Goal: Task Accomplishment & Management: Use online tool/utility

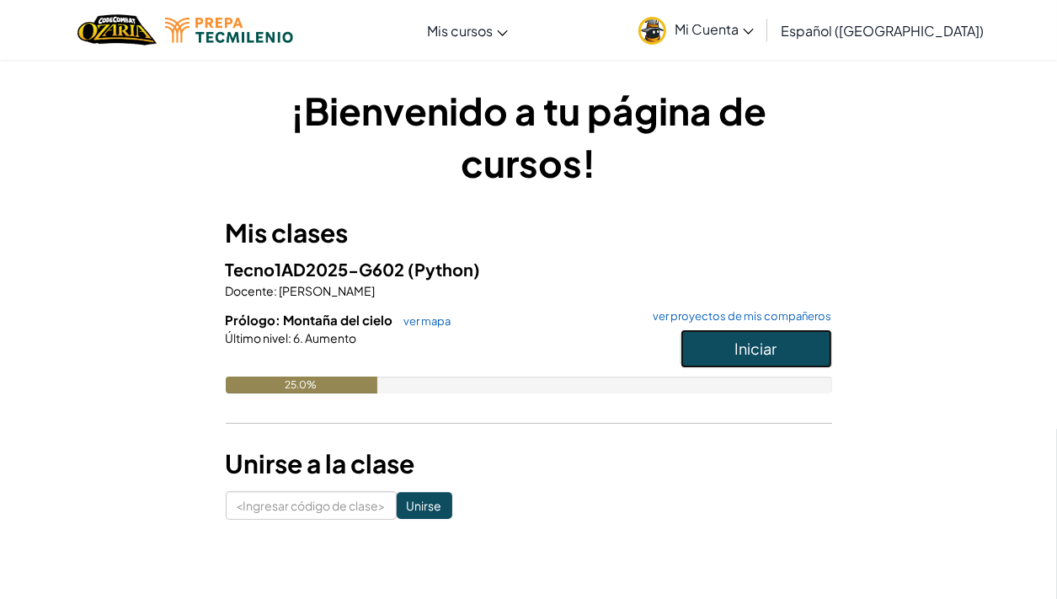
click at [767, 358] on button "Iniciar" at bounding box center [756, 348] width 152 height 39
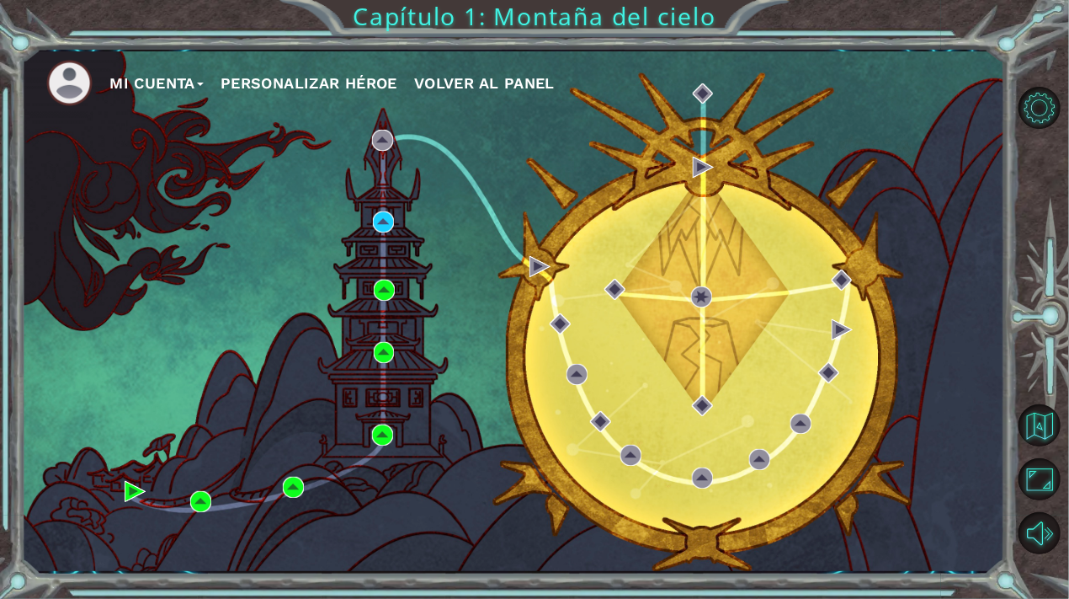
click at [432, 484] on div "Mi Cuenta Personalizar héroe Volver al panel" at bounding box center [513, 310] width 984 height 519
click at [1038, 533] on button "Sonido apagado" at bounding box center [1040, 533] width 42 height 42
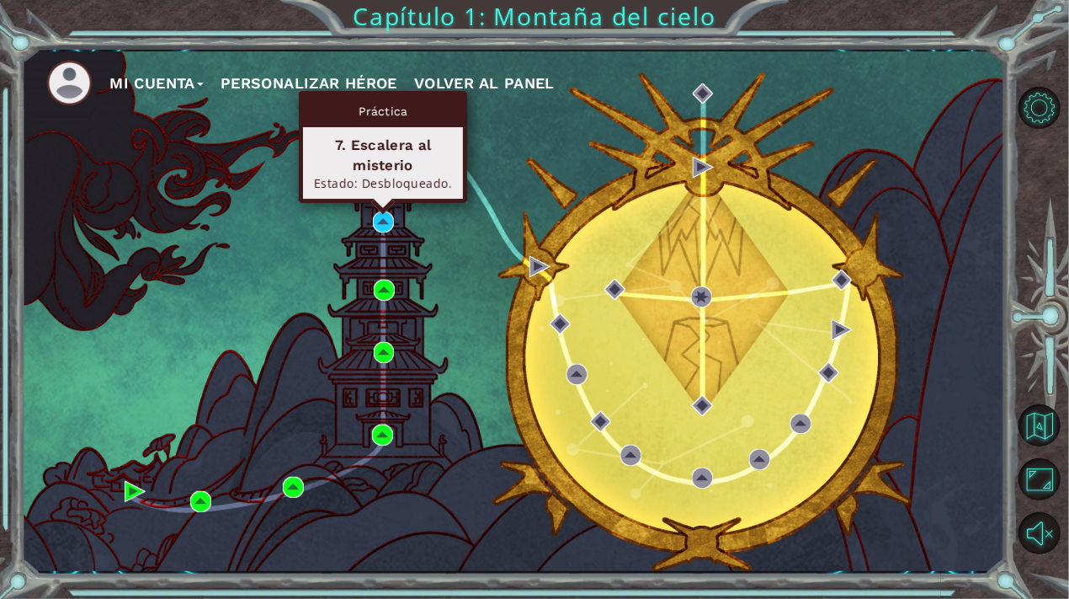
drag, startPoint x: 384, startPoint y: 215, endPoint x: 280, endPoint y: 235, distance: 106.3
click at [280, 235] on div "Mi Cuenta Personalizar héroe Volver al panel" at bounding box center [513, 310] width 984 height 519
click at [377, 223] on img at bounding box center [383, 221] width 21 height 21
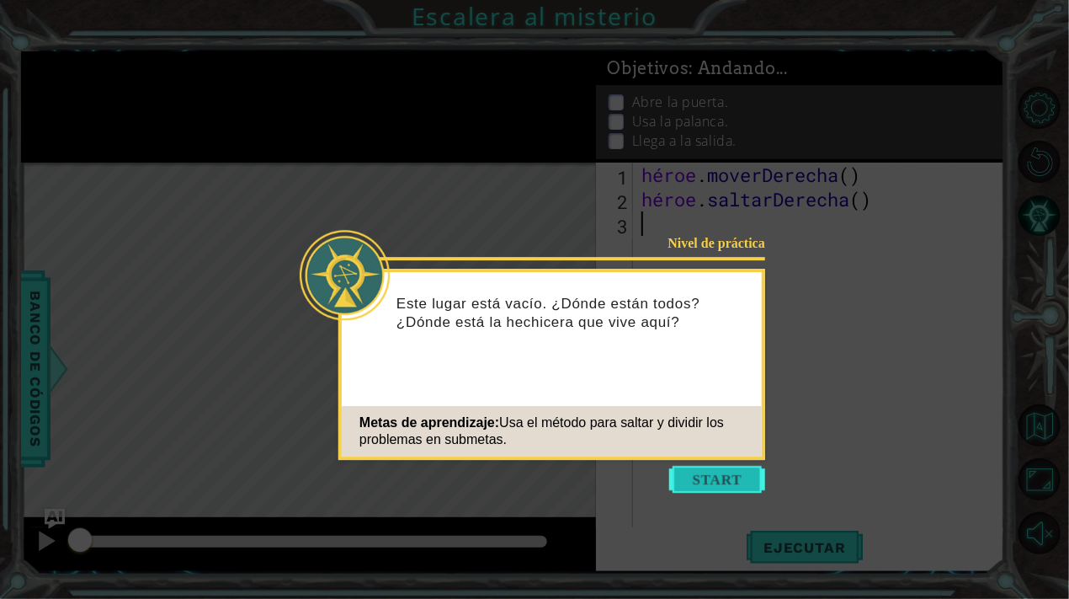
click at [711, 480] on button "Comenzar" at bounding box center [717, 479] width 96 height 27
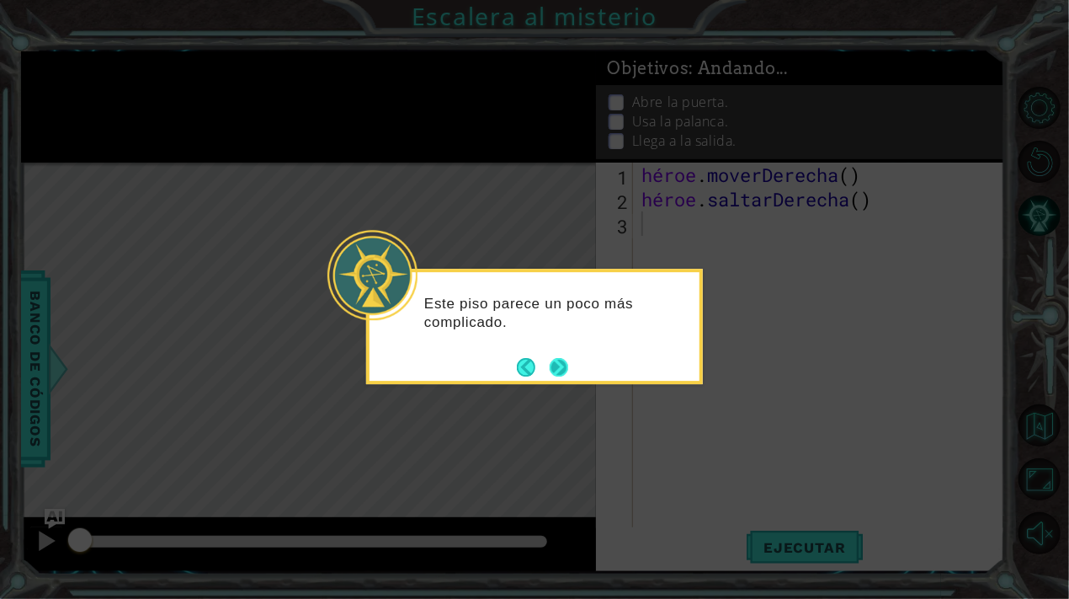
click at [563, 368] on button "Próximo" at bounding box center [559, 367] width 19 height 19
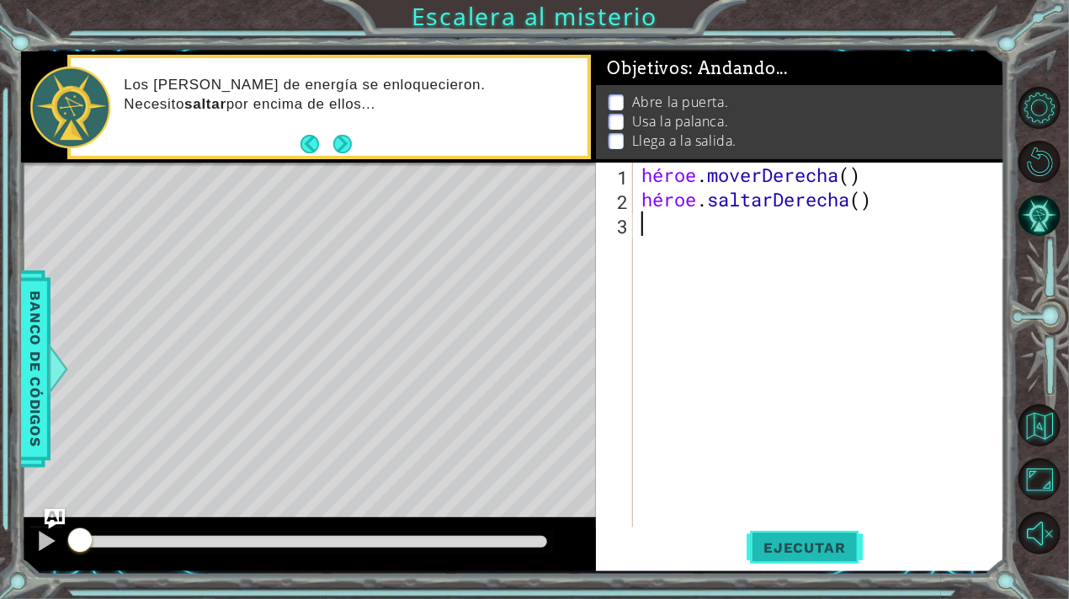
click at [823, 538] on button "Ejecutar" at bounding box center [804, 547] width 115 height 41
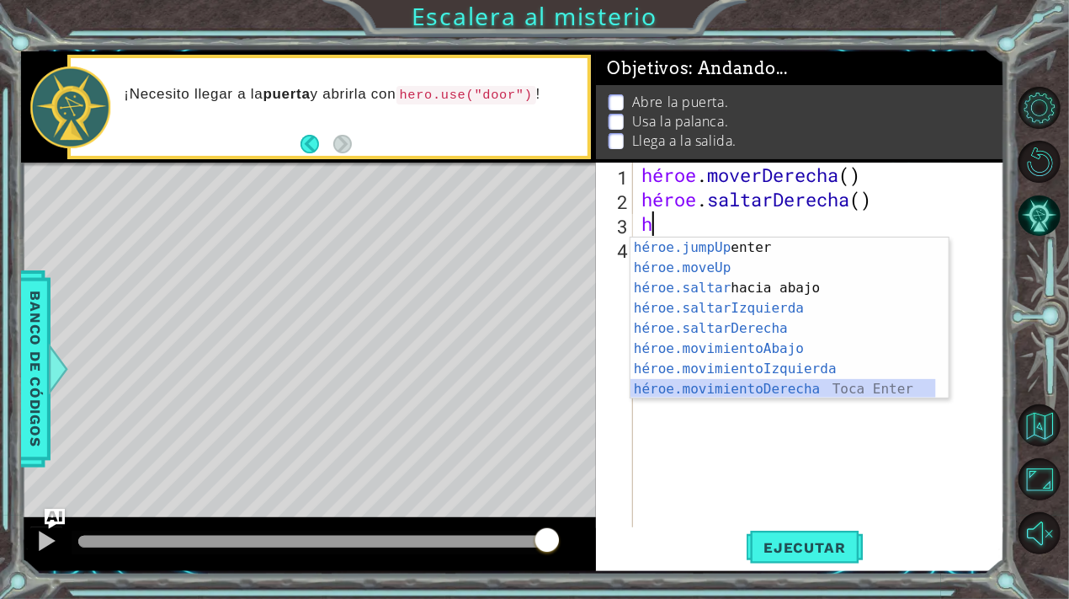
click at [784, 386] on div "héroe.jumpUp Toca enter héroe.moveUp ​ Toca Enter héroe.saltar hacia abajo [PER…" at bounding box center [784, 338] width 306 height 202
type textarea "hero.moveRight(1)"
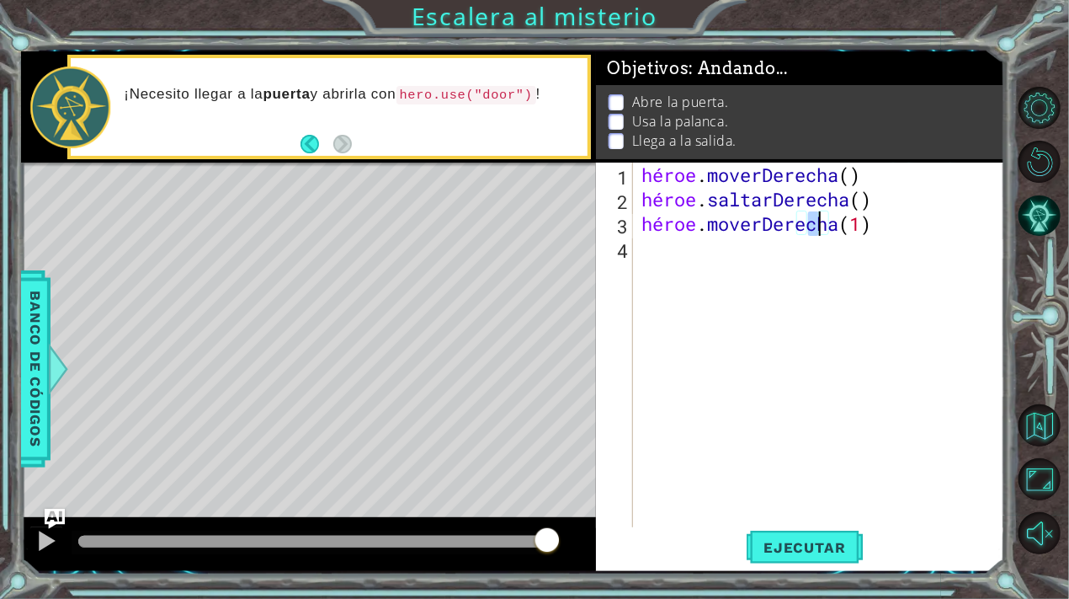
click at [724, 258] on div "héroe . moverDerecha ( ) héroe . saltarDerecha ( ) héroe . moverDerecha ( 1 )" at bounding box center [823, 369] width 371 height 415
click at [659, 253] on div "héroe . moverDerecha ( ) héroe . saltarDerecha ( ) héroe . moverDerecha ( 1 )" at bounding box center [823, 369] width 371 height 415
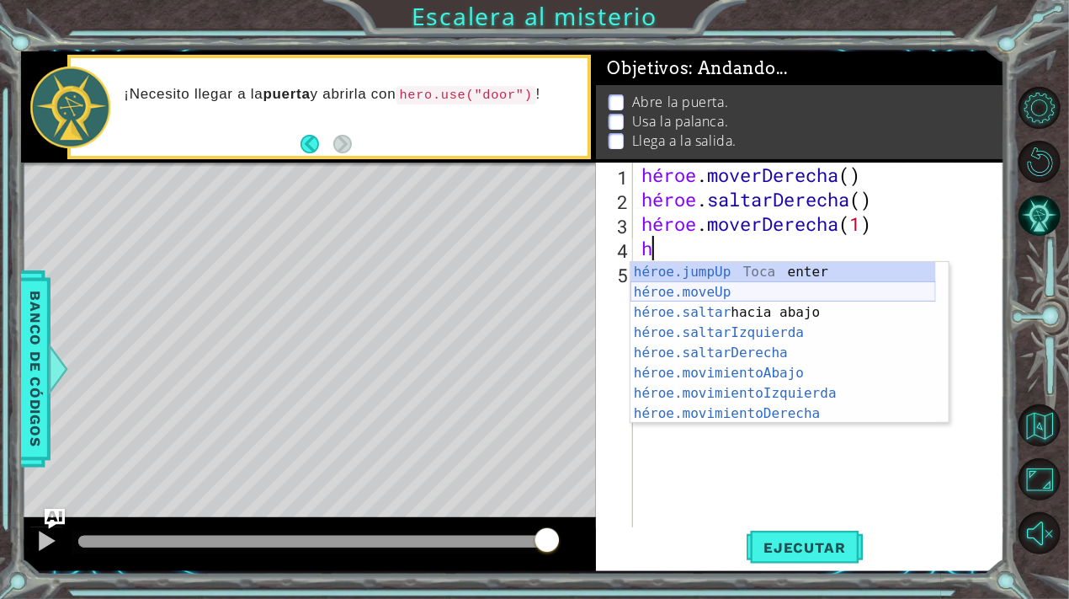
click at [770, 296] on div "héroe.jumpUp Toca enter héroe.moveUp ​ Toca Enter héroe.saltar hacia abajo [PER…" at bounding box center [784, 363] width 306 height 202
type textarea "hero.moveUp(1)"
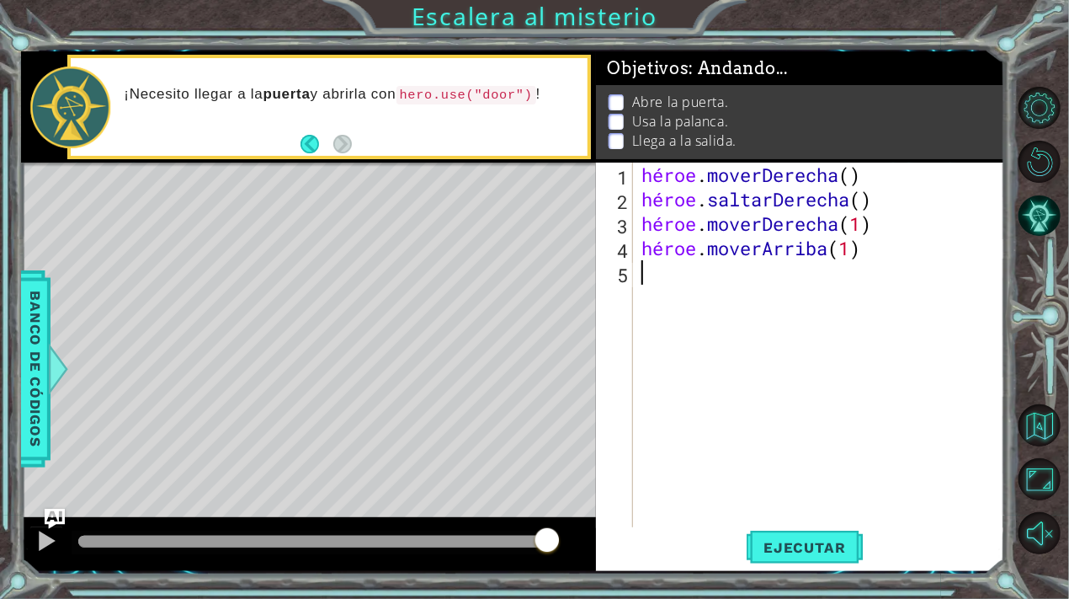
click at [746, 291] on div "héroe . moverDerecha ( ) héroe . saltarDerecha ( ) héroe . moverDerecha ( 1 ) h…" at bounding box center [823, 369] width 371 height 415
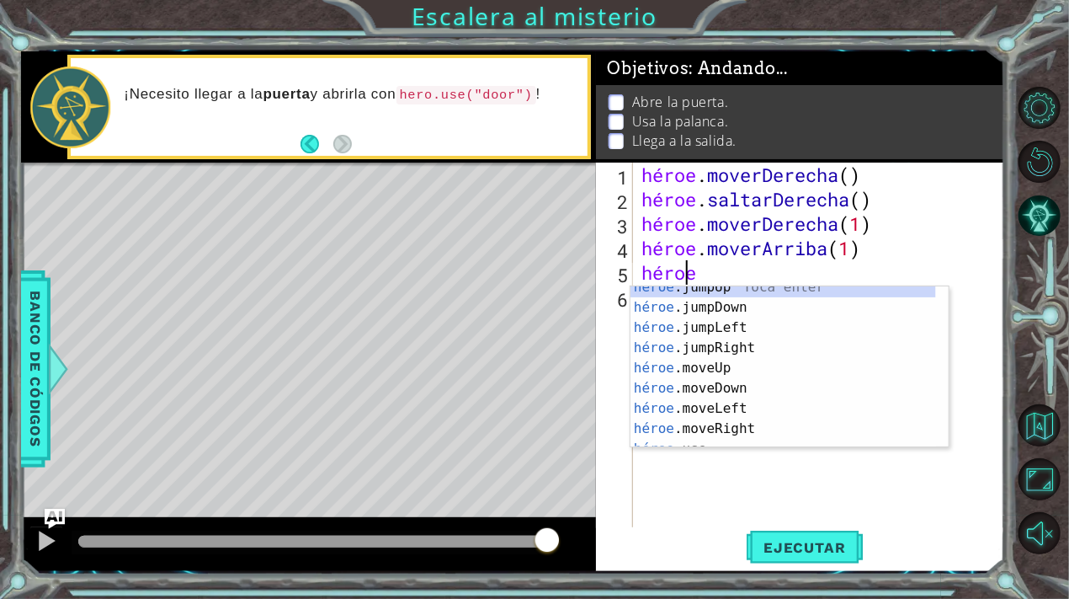
scroll to position [20, 0]
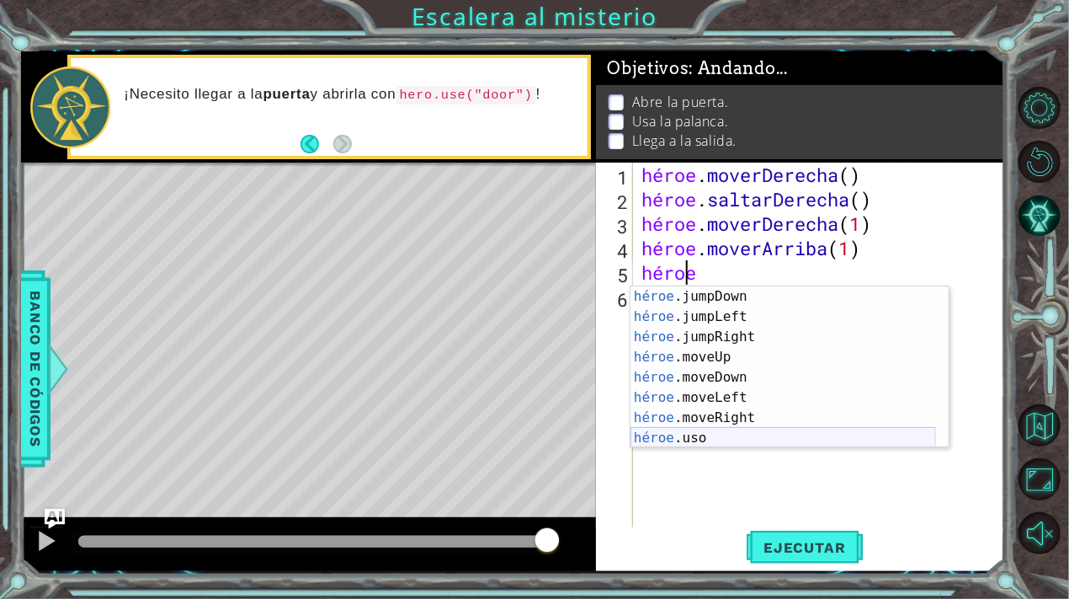
click at [711, 430] on div "héroe .jumpDown Toca Enter héroe .jumpLeft Toca Enter héroe .jumpRight Toca Ent…" at bounding box center [784, 387] width 306 height 202
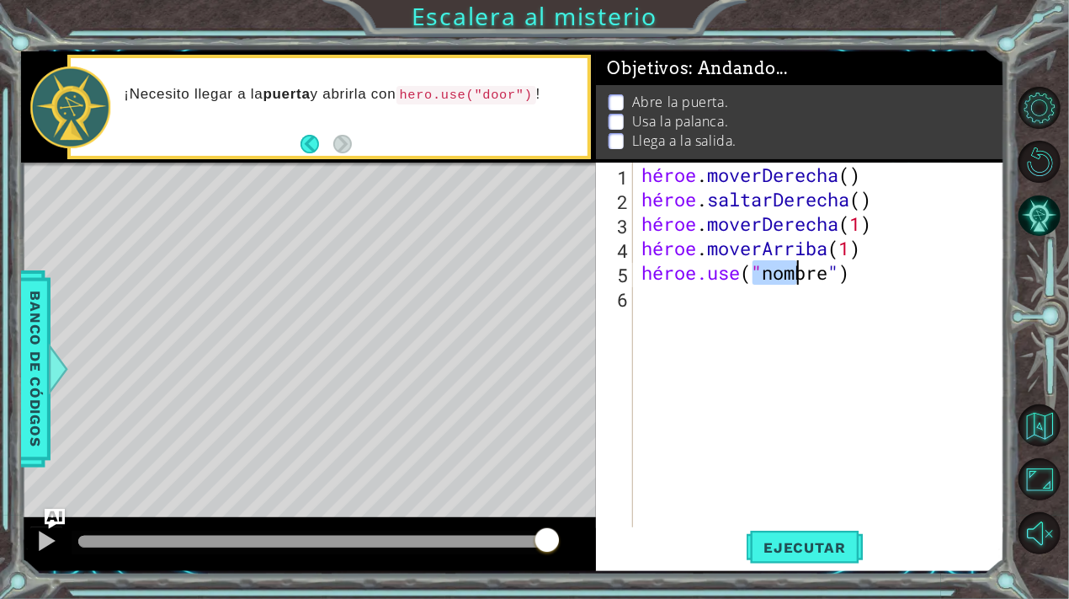
click at [863, 281] on div "héroe . moverDerecha ( ) héroe . saltarDerecha ( ) héroe . moverDerecha ( 1 ) h…" at bounding box center [823, 369] width 371 height 415
type textarea "hero.use("door")"
click at [659, 300] on div "héroe . moverDerecha ( ) héroe . saltarDerecha ( ) héroe . moverDerecha ( 1 ) h…" at bounding box center [823, 369] width 371 height 415
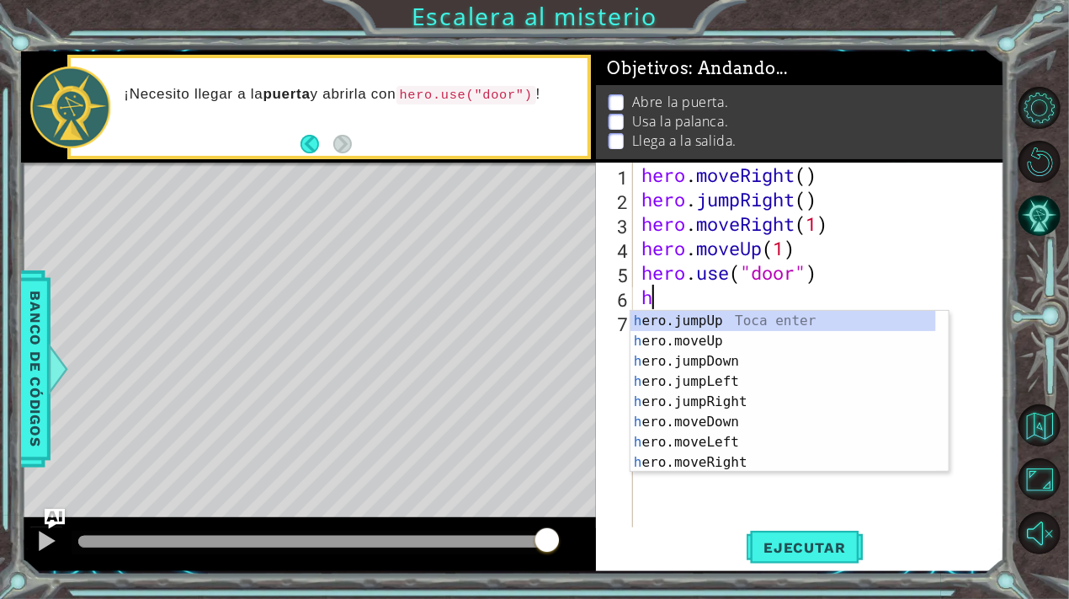
scroll to position [0, 0]
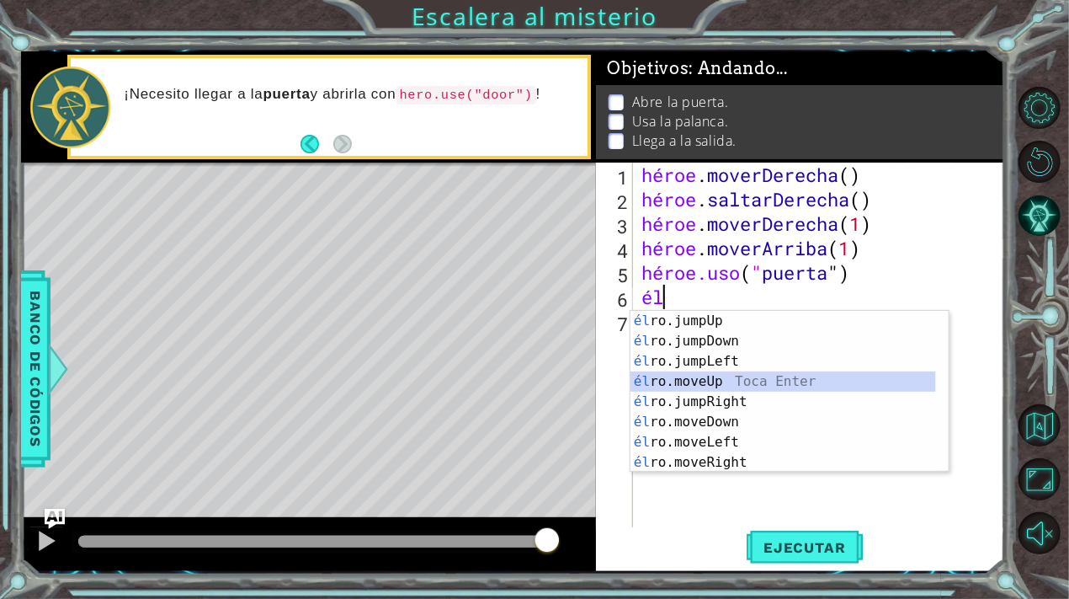
click at [724, 376] on div "él ro.jumpUp Toca entrar él ro.jumpDown Toca Enter él ro.jumpLeft Toca Enter él…" at bounding box center [784, 412] width 306 height 202
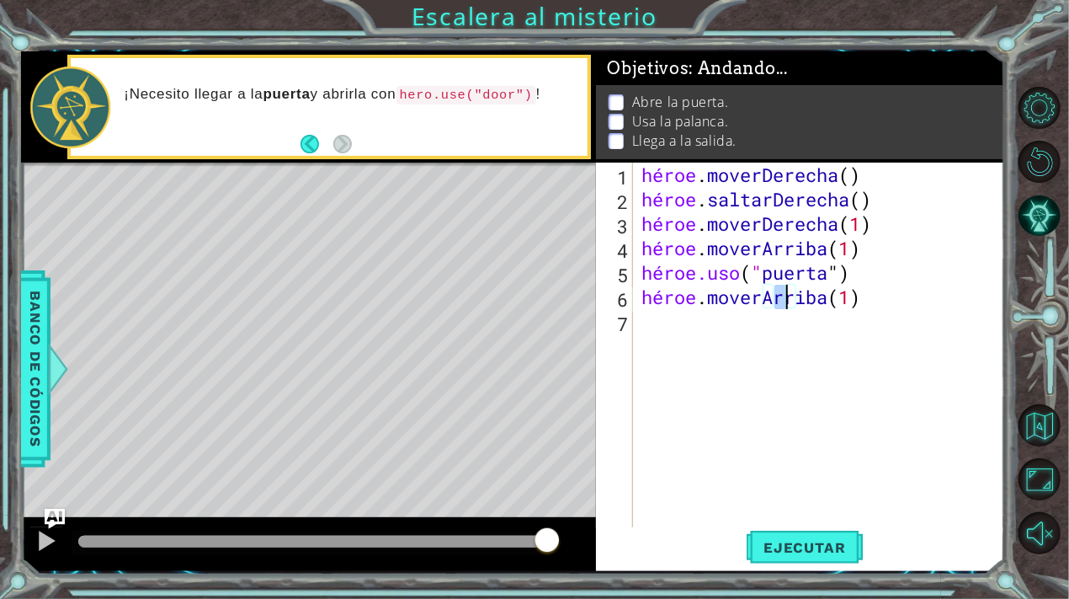
click at [899, 298] on div "héroe . moverDerecha ( ) héroe . saltarDerecha ( ) héroe . moverDerecha ( 1 ) h…" at bounding box center [823, 369] width 371 height 415
type textarea "hero.moveUp(2)"
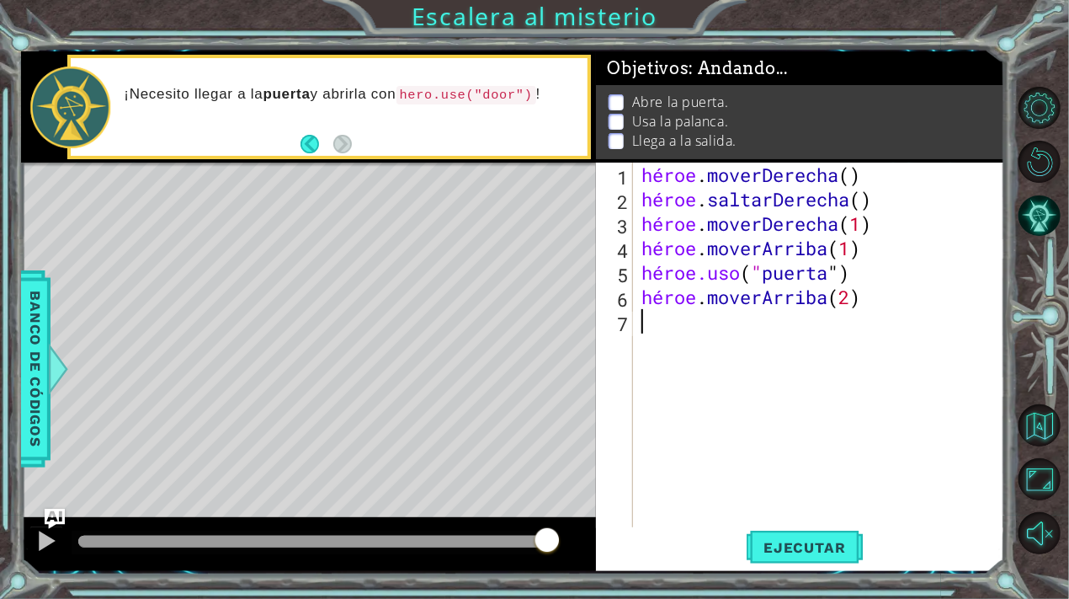
click at [648, 322] on div "héroe . moverDerecha ( ) héroe . saltarDerecha ( ) héroe . moverDerecha ( 1 ) h…" at bounding box center [823, 369] width 371 height 415
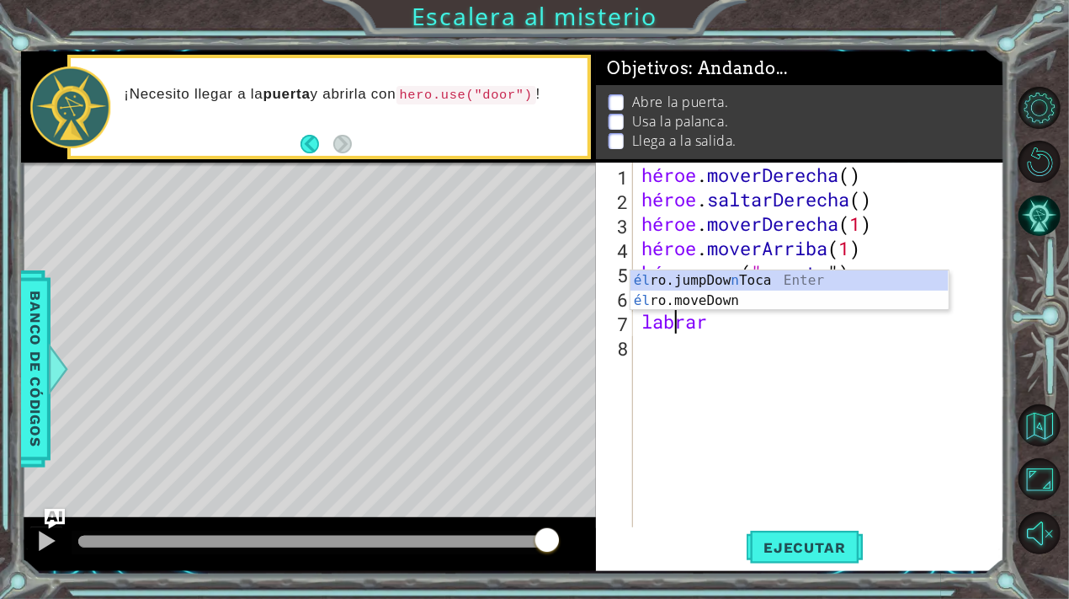
scroll to position [0, 0]
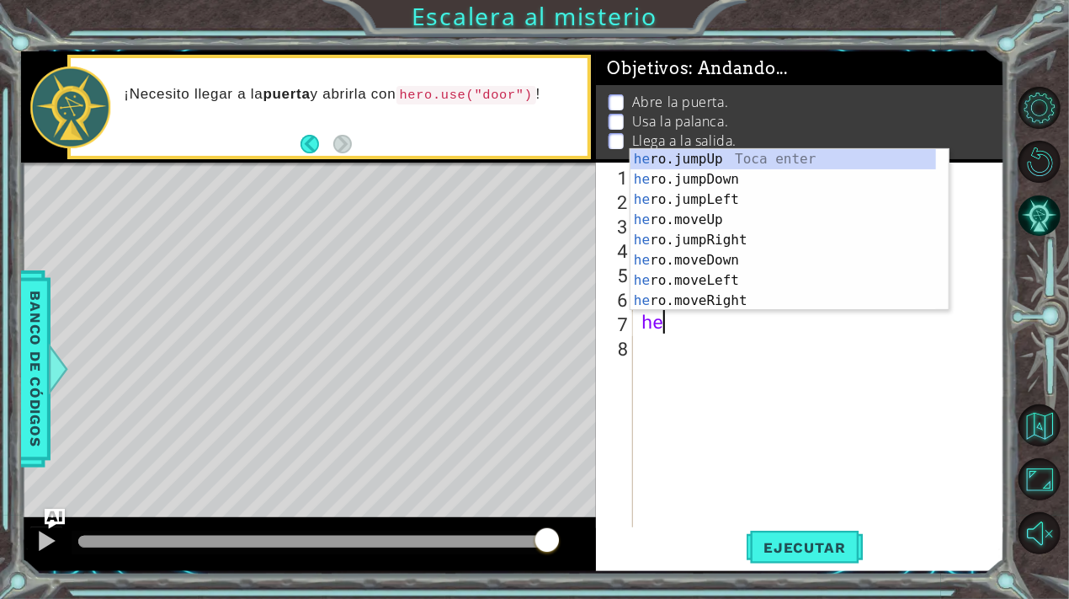
type textarea "h"
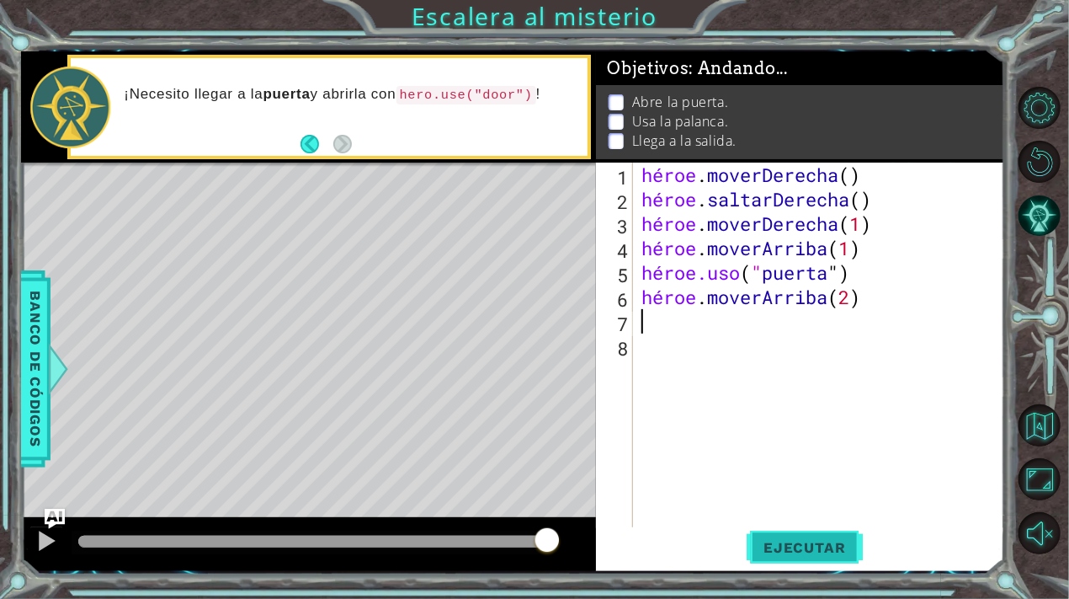
click at [800, 556] on button "Ejecutar" at bounding box center [804, 547] width 115 height 41
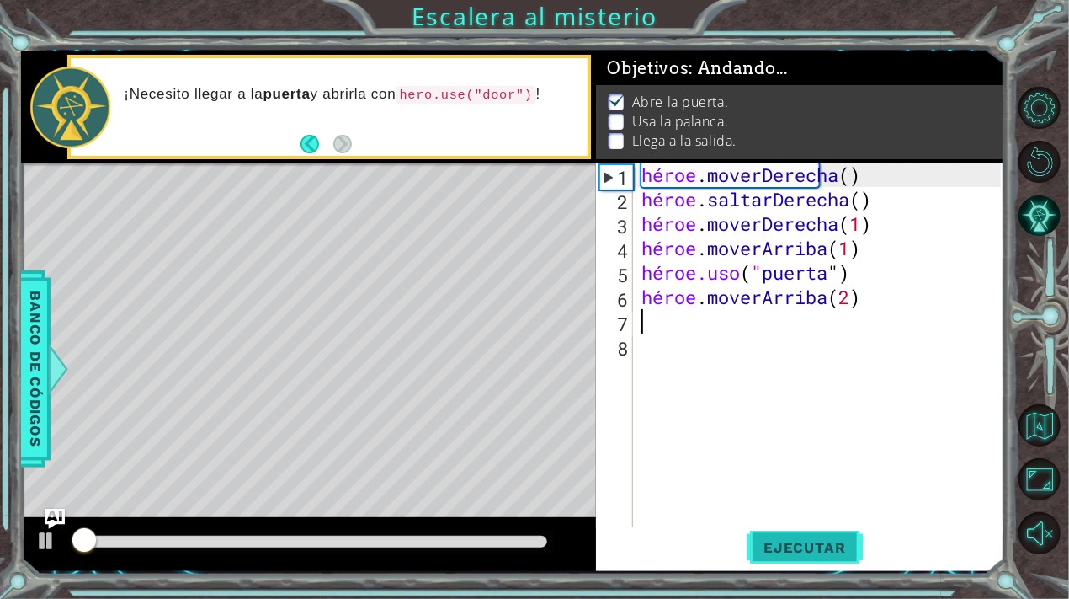
scroll to position [9, 0]
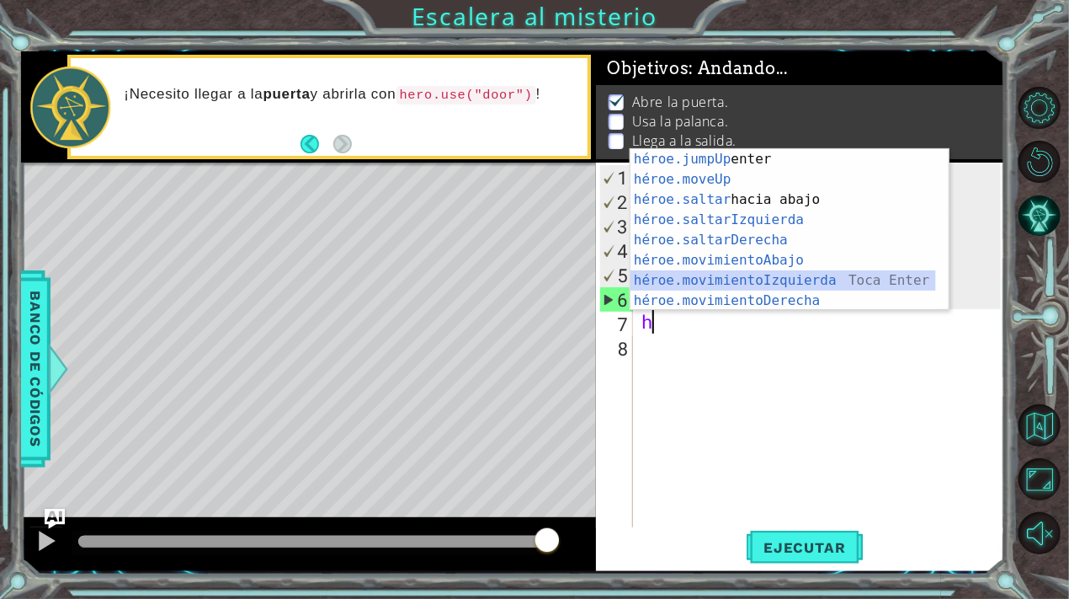
click at [778, 276] on div "héroe.jumpUp Toca enter héroe.moveUp ​ Toca Enter héroe.saltar hacia abajo [PER…" at bounding box center [784, 250] width 306 height 202
type textarea "hero.moveLeft(1)"
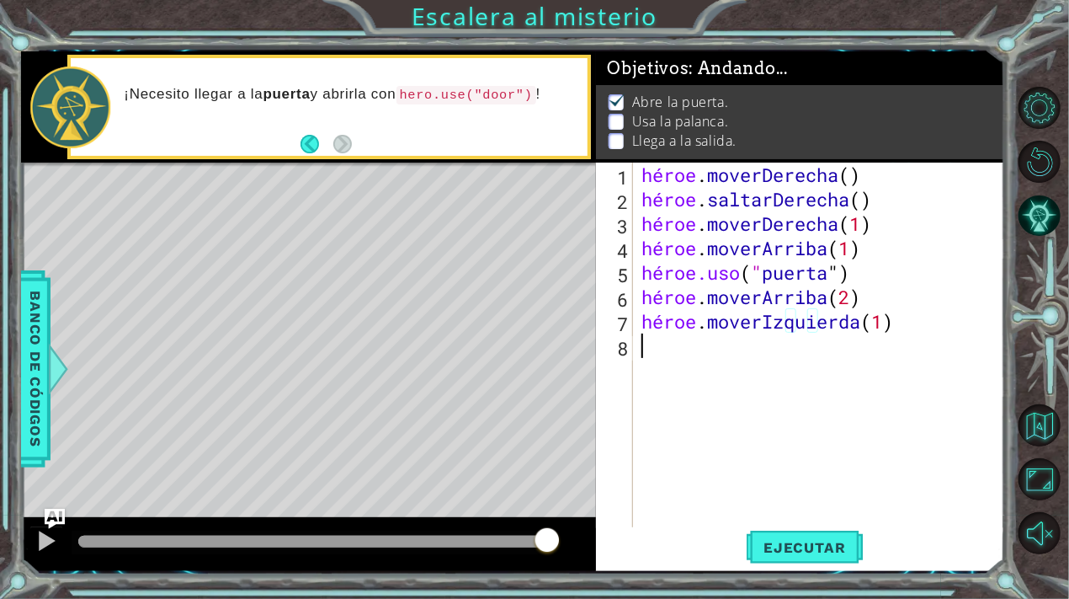
click at [647, 354] on div "héroe . moverDerecha ( ) héroe . saltarDerecha ( ) héroe . moverDerecha ( 1 ) h…" at bounding box center [823, 369] width 371 height 415
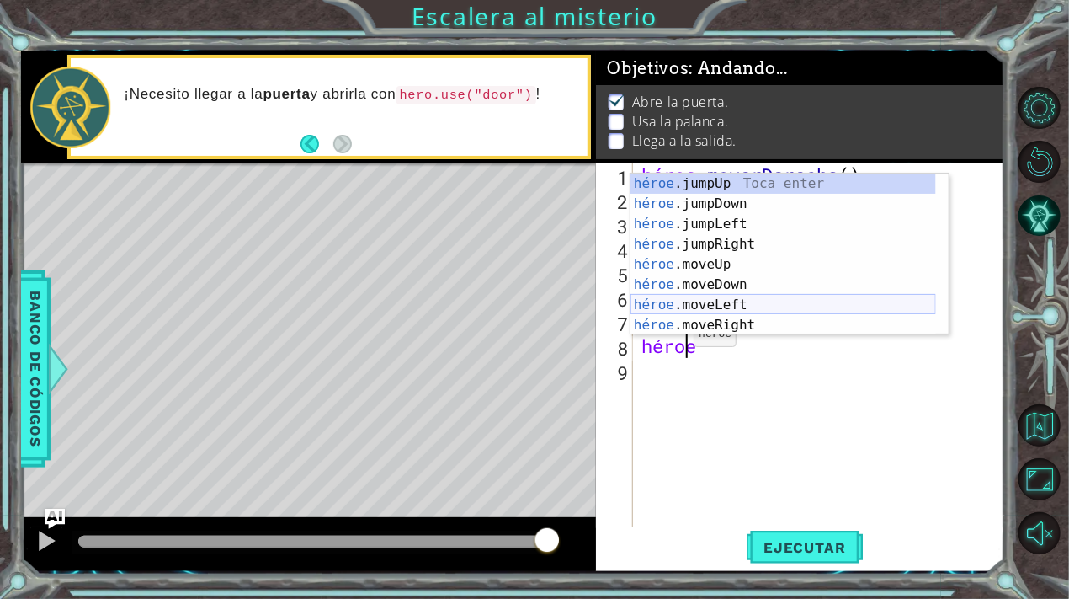
scroll to position [20, 0]
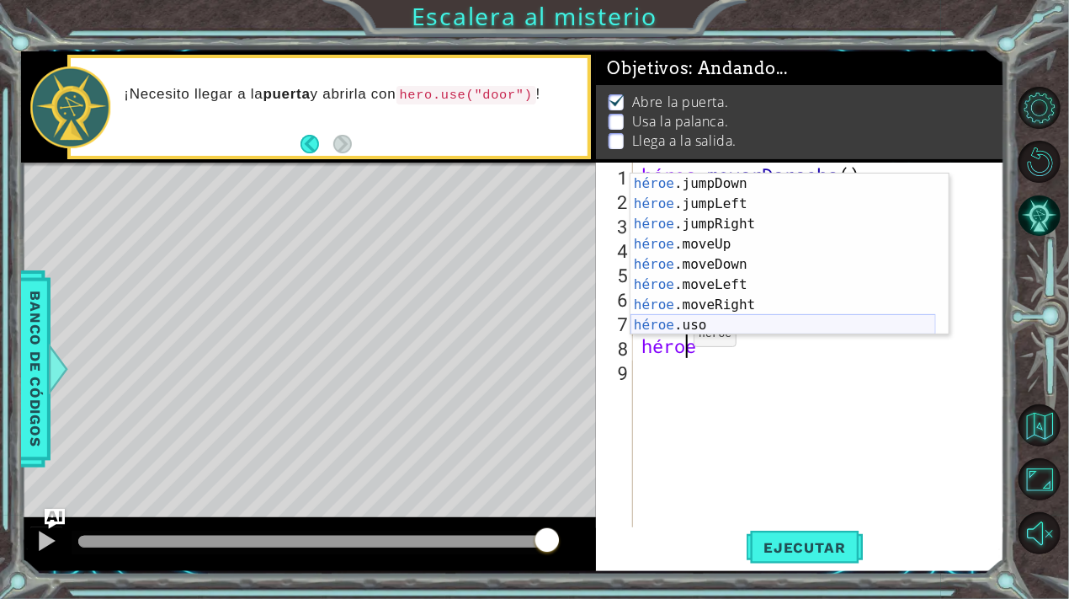
click at [702, 321] on div "héroe .jumpDown Toca Enter héroe .jumpLeft Toca Enter héroe .jumpRight Toca Ent…" at bounding box center [784, 274] width 306 height 202
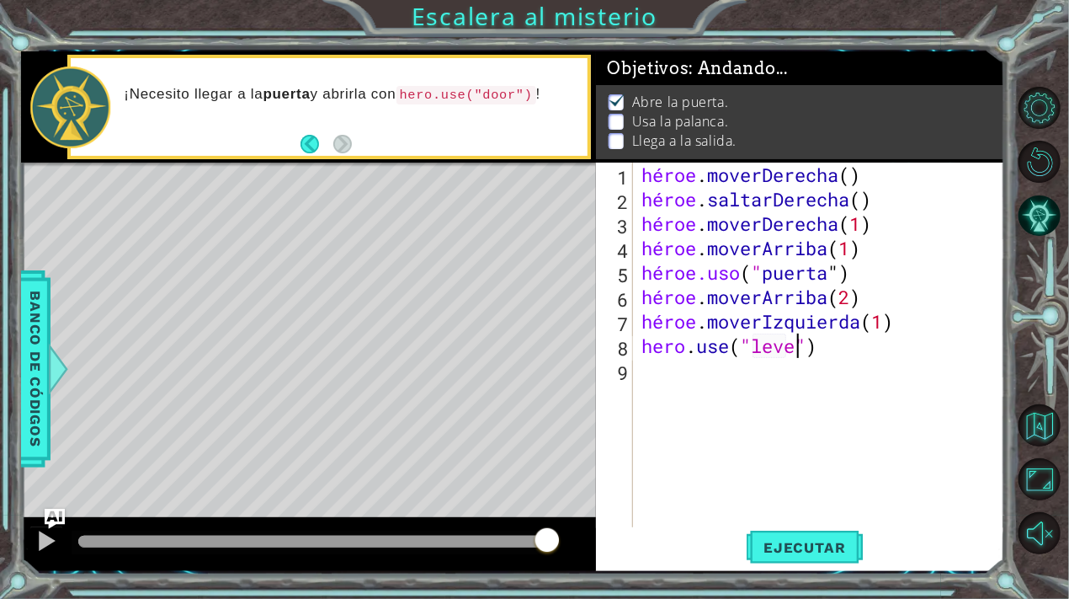
type textarea "hero.use("lever")"
click at [653, 374] on div "héroe . moverDerecha ( ) héroe . saltarDerecha ( ) héroe . moverDerecha ( 1 ) h…" at bounding box center [823, 369] width 371 height 415
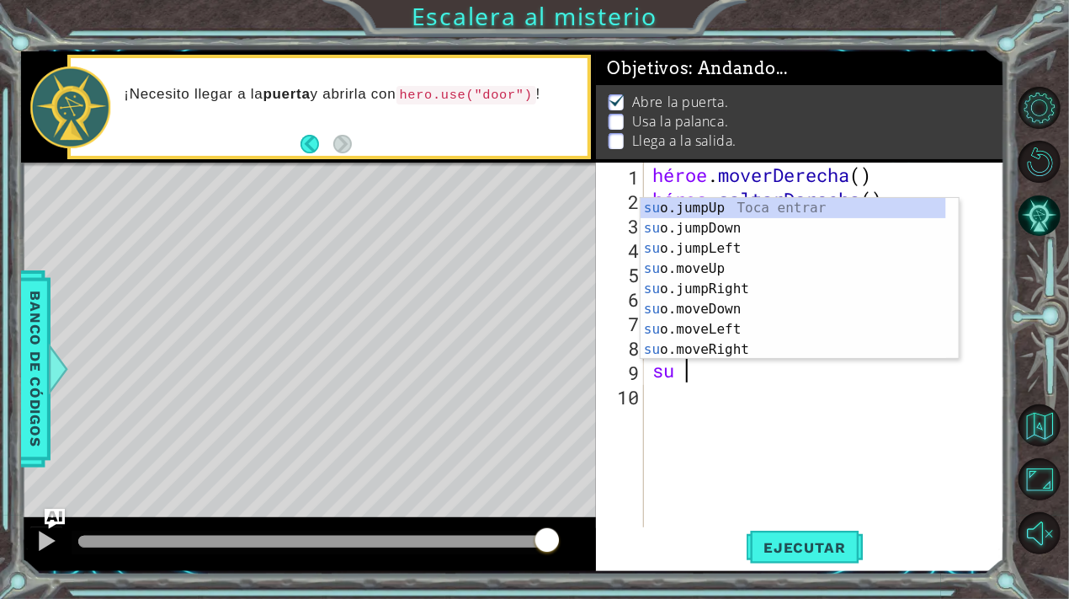
scroll to position [0, 0]
type textarea "h"
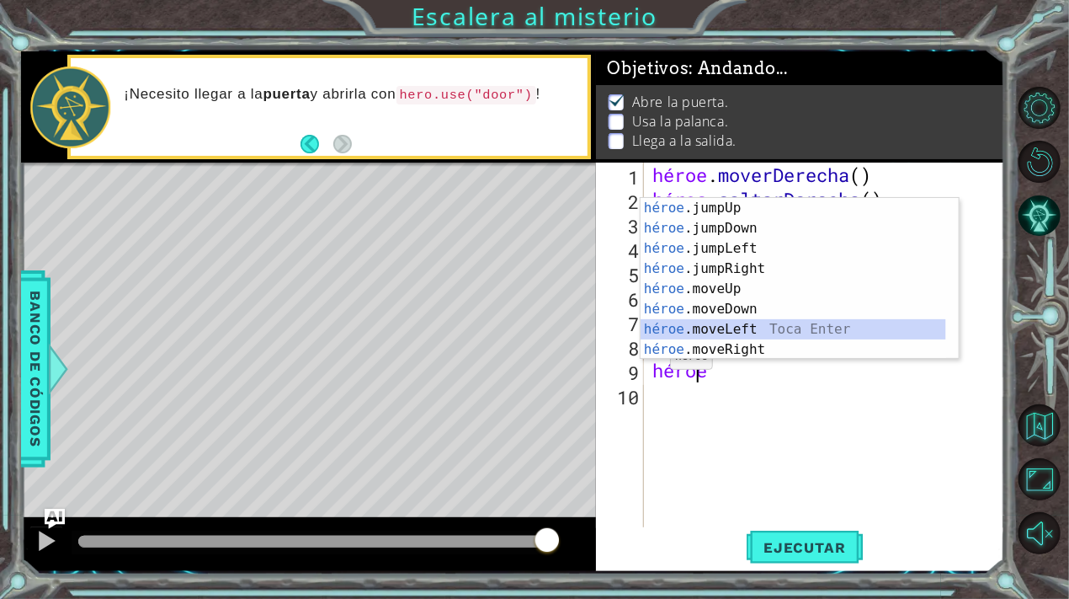
click at [731, 328] on div "héroe .jumpUp Toca enter héroe .jumpDown Toca Enter héroe .jumpLeft Toca Enter …" at bounding box center [794, 299] width 306 height 202
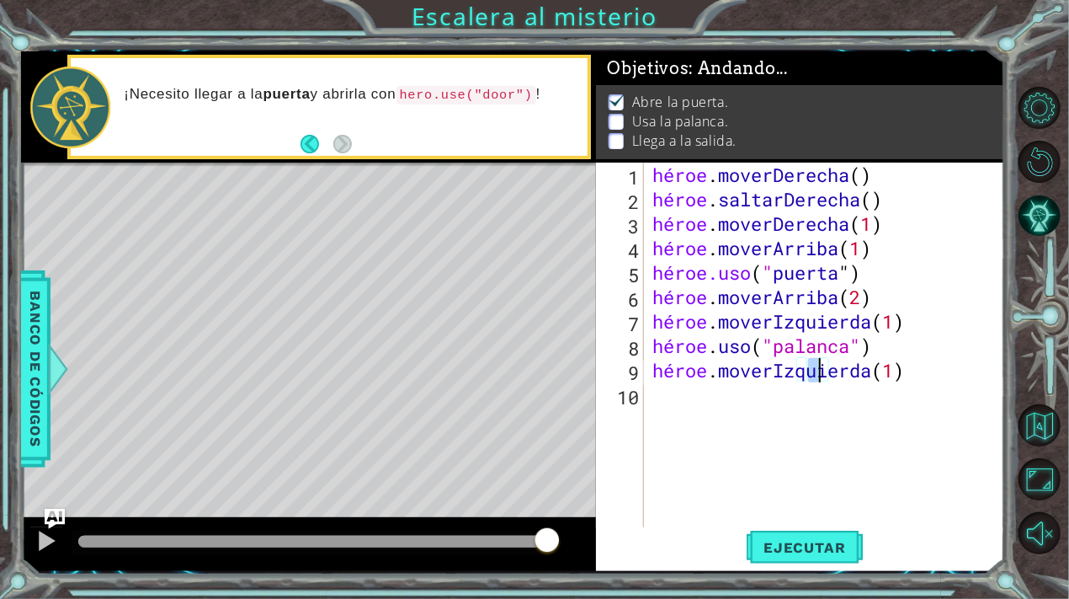
click at [957, 370] on div "héroe . moverDerecha ( ) héroe . saltarDerecha ( ) héroe . moverDerecha ( 1 ) h…" at bounding box center [829, 369] width 361 height 415
click at [957, 370] on div "héroe . moverDerecha ( ) héroe . saltarDerecha ( ) héroe . moverDerecha ( 1 ) h…" at bounding box center [825, 345] width 352 height 366
type textarea "hero.moveLeft(2)"
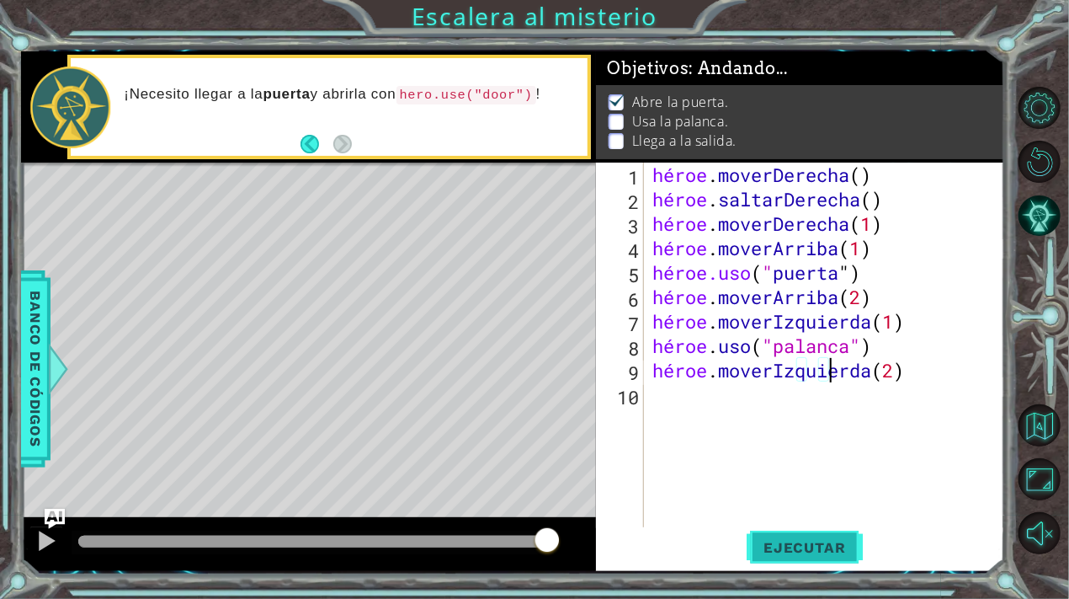
click at [805, 540] on font "Ejecutar" at bounding box center [805, 547] width 82 height 17
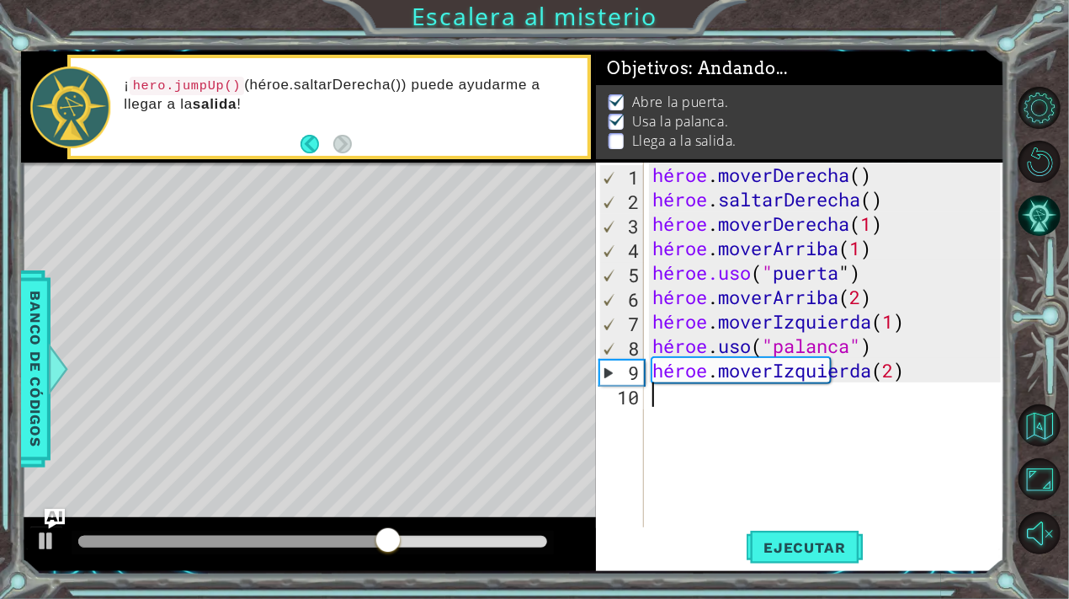
click at [674, 410] on div "héroe . moverDerecha ( ) héroe . saltarDerecha ( ) héroe . moverDerecha ( 1 ) h…" at bounding box center [829, 369] width 361 height 415
type textarea "h"
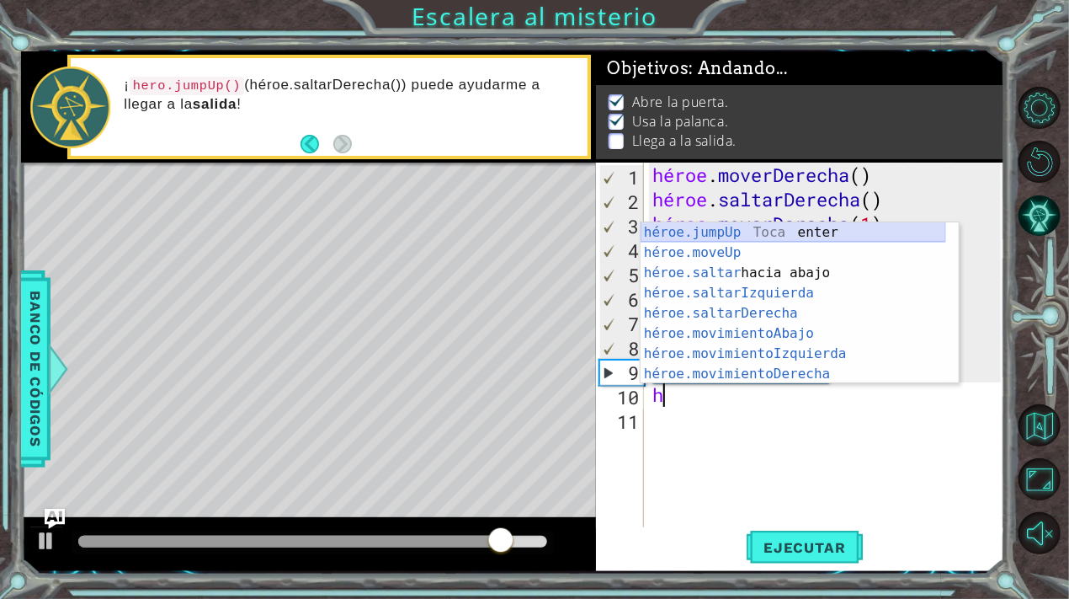
click at [752, 228] on div "héroe.jumpUp Toca enter héroe.moveUp ​ Toca Enter héroe.saltar hacia abajo [PER…" at bounding box center [794, 323] width 306 height 202
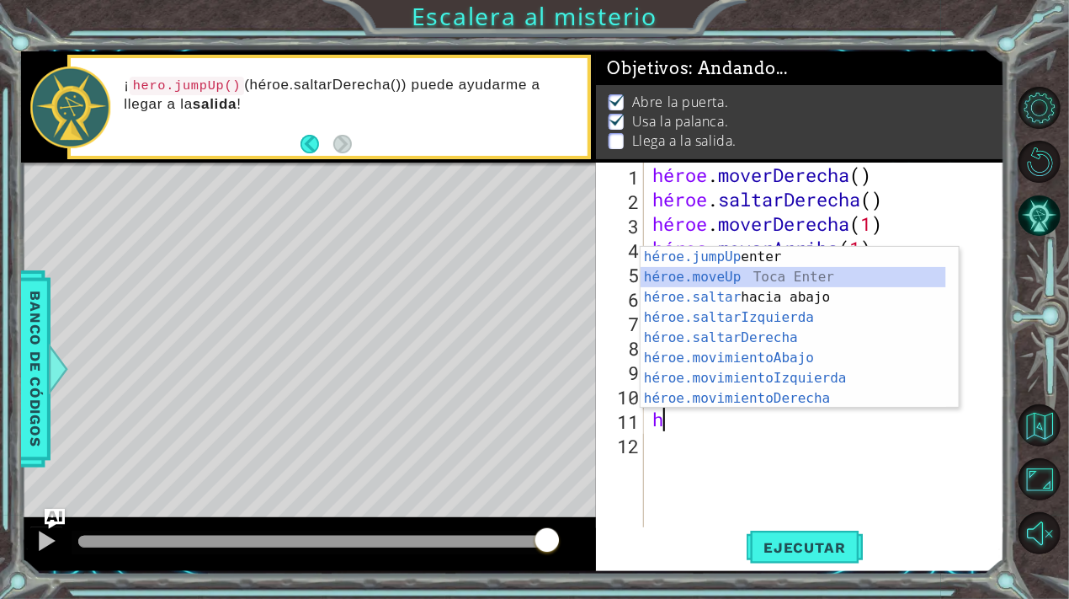
click at [726, 272] on div "héroe.jumpUp Toca enter héroe.moveUp ​ Toca Enter héroe.saltar hacia abajo [PER…" at bounding box center [794, 348] width 306 height 202
type textarea "hero.moveUp(1)"
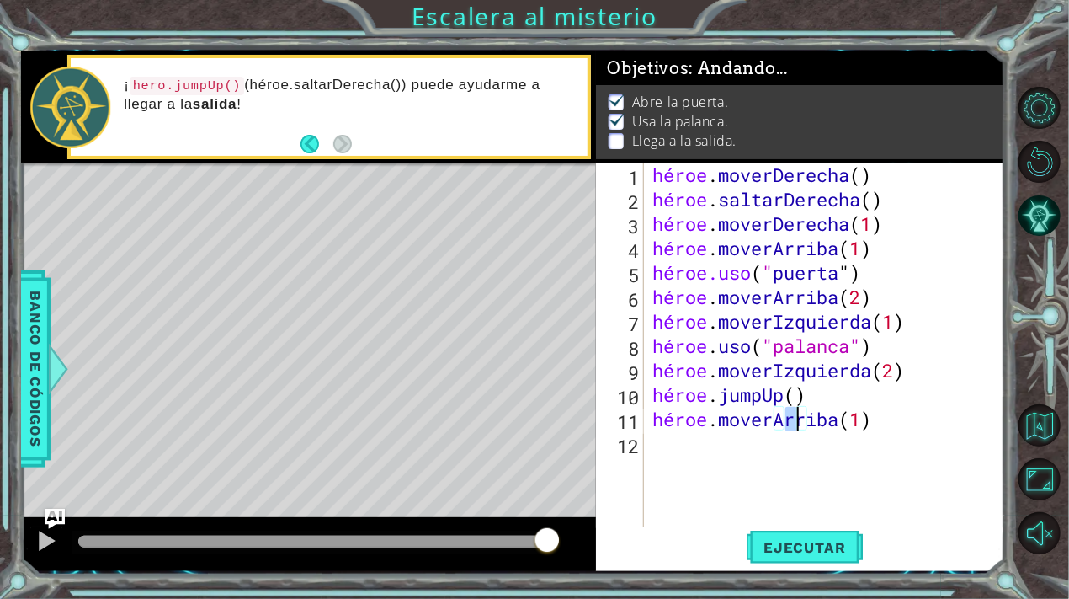
click at [663, 450] on div "héroe . moverDerecha ( ) héroe . saltarDerecha ( ) héroe . moverDerecha ( 1 ) h…" at bounding box center [829, 369] width 361 height 415
type textarea "h"
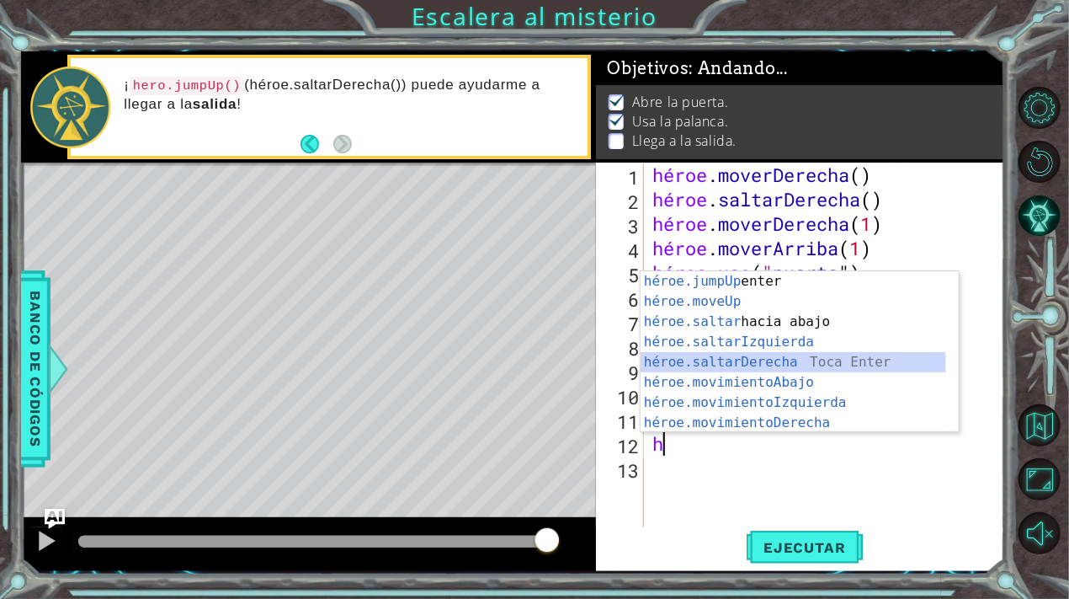
click at [784, 366] on div "héroe.jumpUp Toca enter héroe.moveUp ​ Toca Enter héroe.saltar hacia abajo [PER…" at bounding box center [794, 372] width 306 height 202
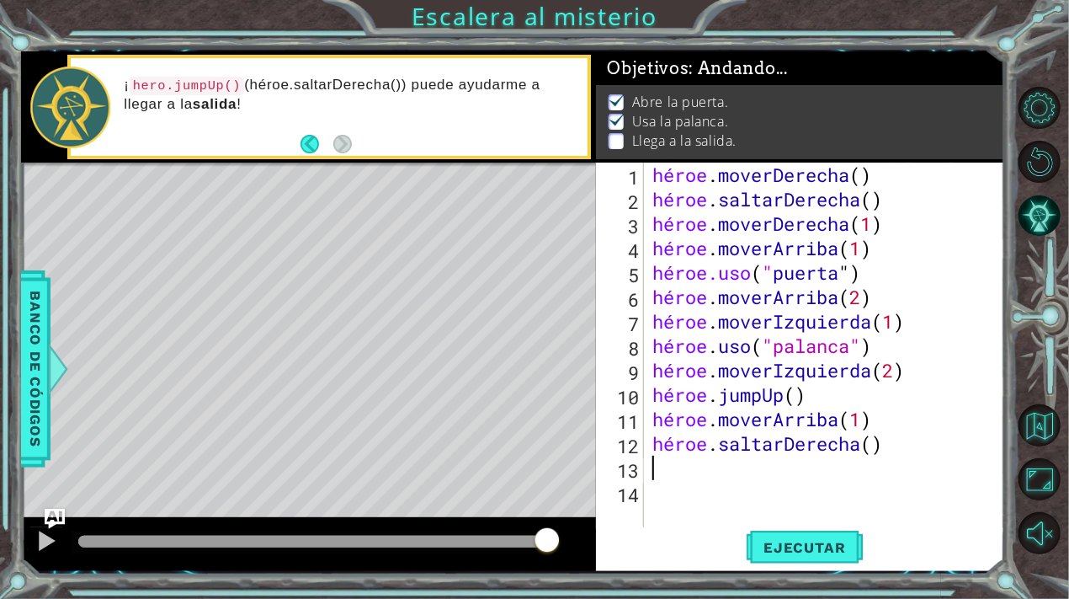
click at [917, 443] on div "héroe . moverDerecha ( ) héroe . saltarDerecha ( ) héroe . moverDerecha ( 1 ) h…" at bounding box center [829, 369] width 361 height 415
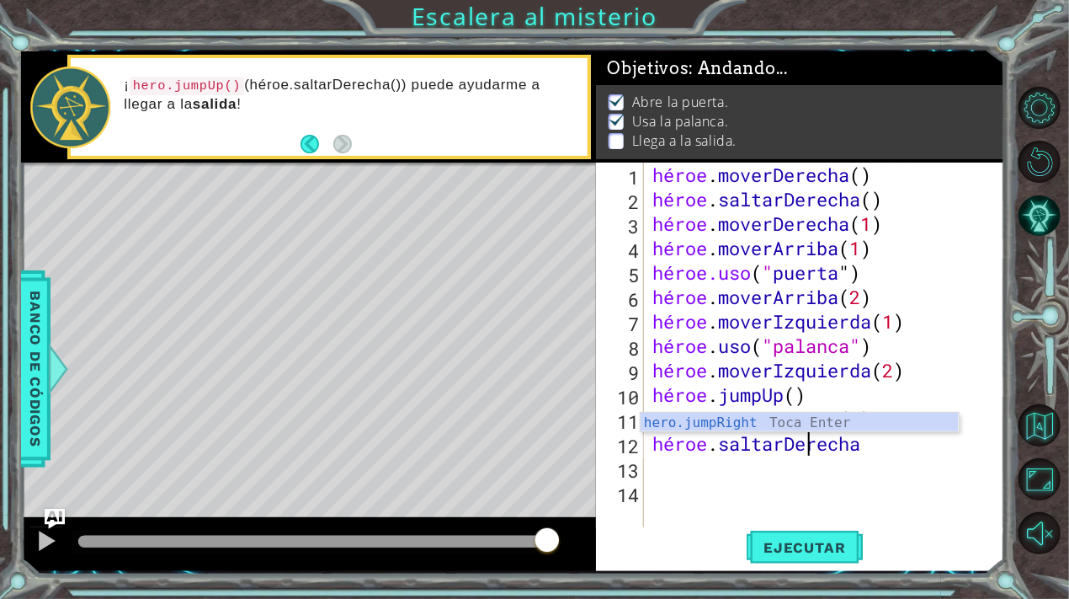
scroll to position [0, 7]
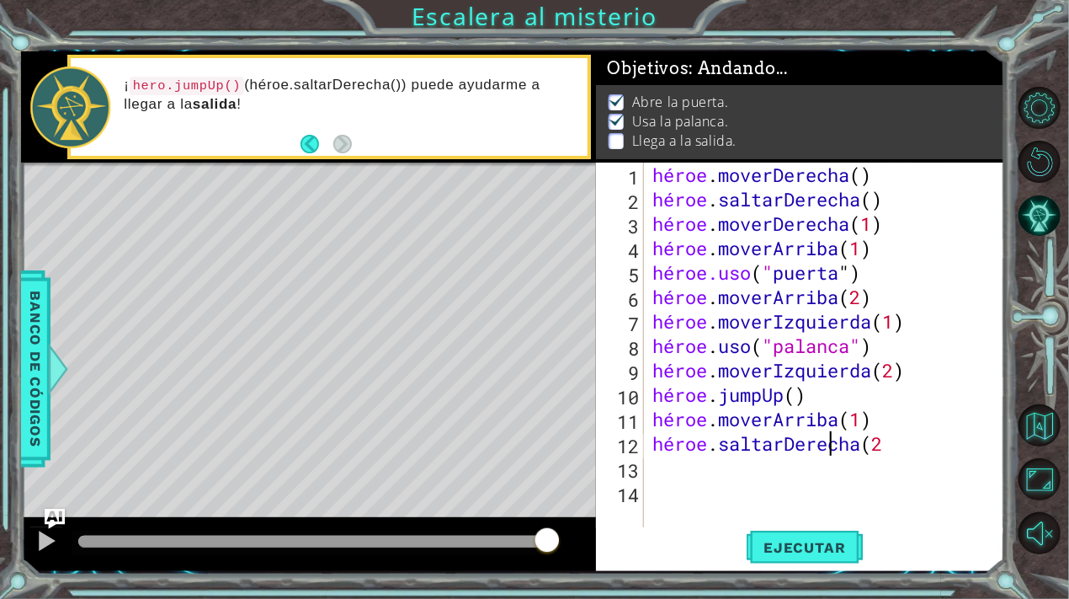
type textarea "hero.jumpRight(2)"
click at [663, 475] on div "héroe . moverDerecha ( ) héroe . saltarDerecha ( ) héroe . moverDerecha ( 1 ) h…" at bounding box center [829, 369] width 361 height 415
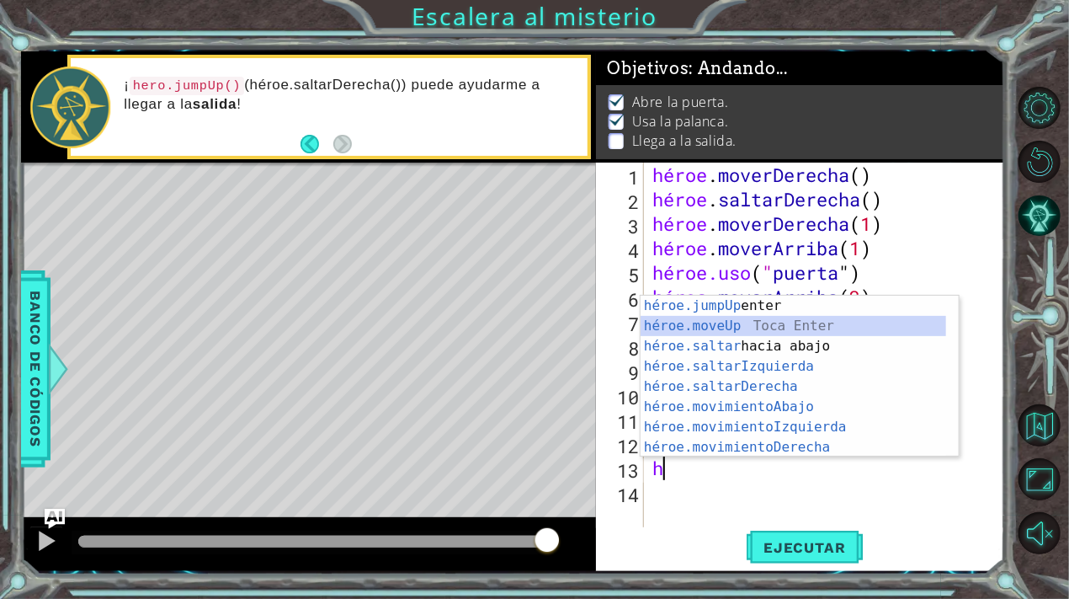
click at [737, 326] on div "héroe.jumpUp Toca enter héroe.moveUp ​ Toca Enter héroe.saltar hacia abajo [PER…" at bounding box center [800, 397] width 318 height 202
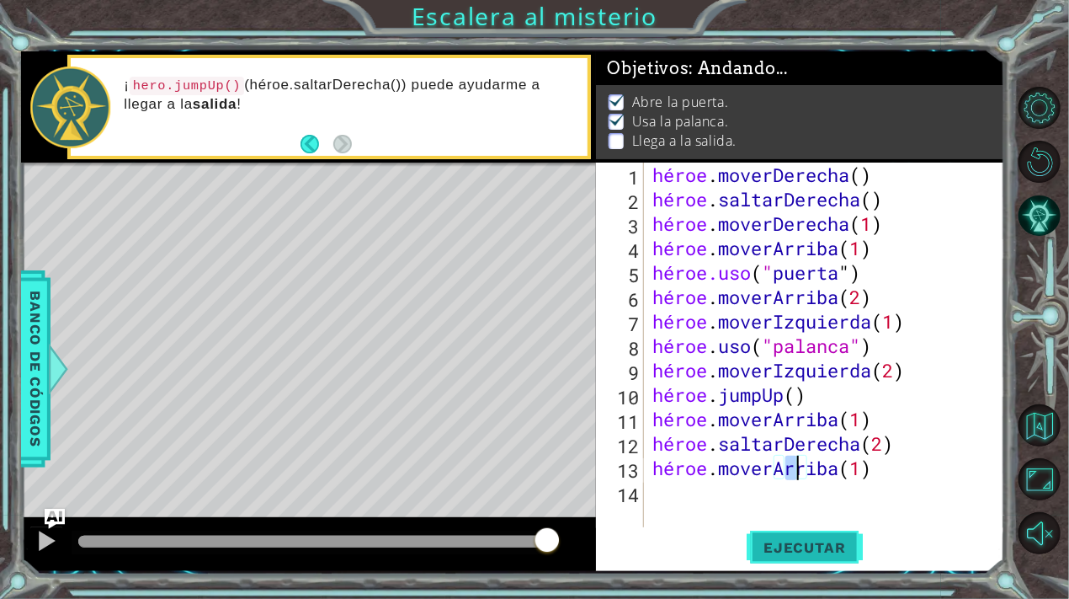
type textarea "hero.moveUp(1)"
click at [827, 553] on font "Ejecutar" at bounding box center [805, 547] width 82 height 17
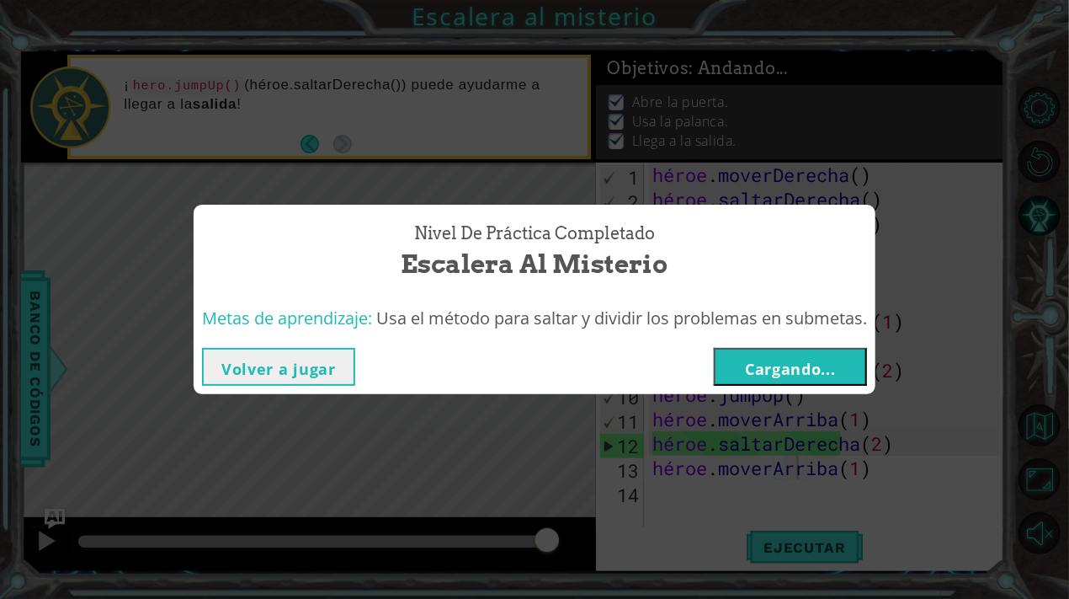
click at [833, 366] on font "Cargando..." at bounding box center [790, 369] width 91 height 20
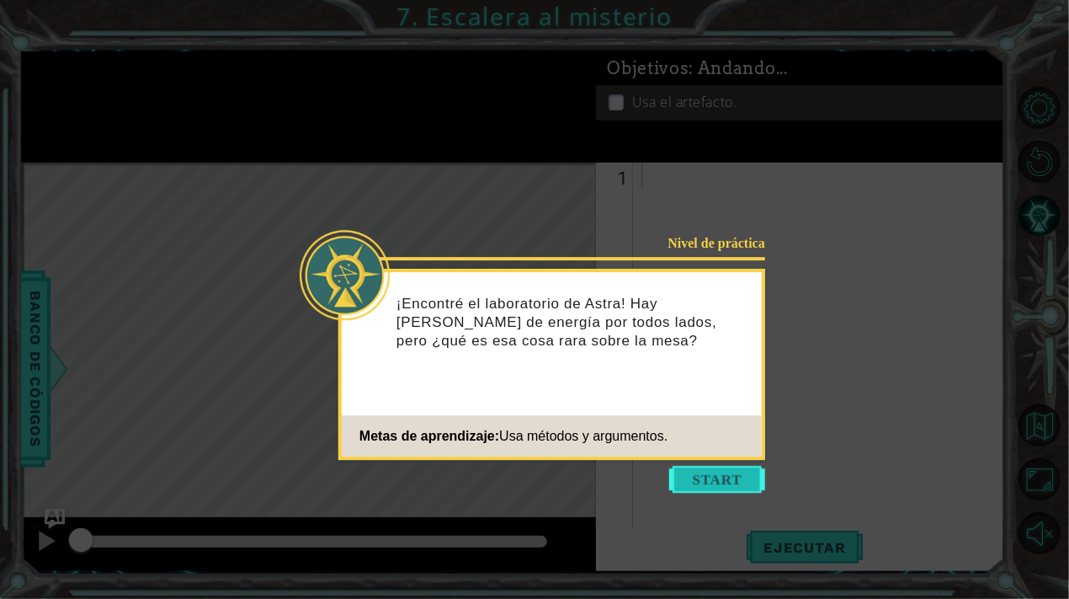
click at [709, 483] on button "Comenzar" at bounding box center [717, 479] width 96 height 27
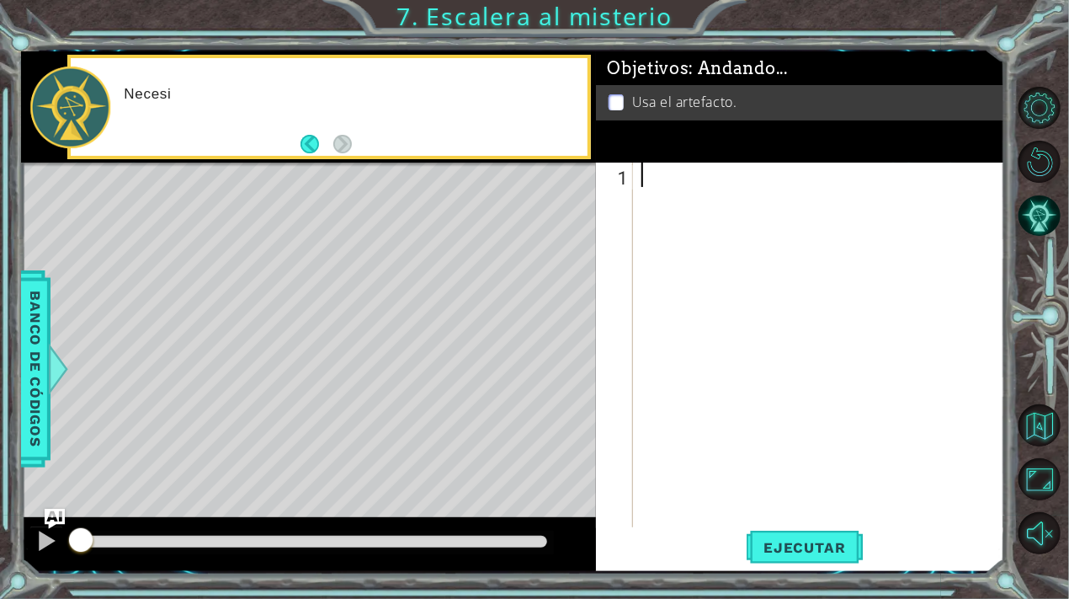
click at [277, 159] on div "métodos héroe moverAbajo(pasos) moverArriba(pasos) moverIzquierda(pasos) moverD…" at bounding box center [513, 310] width 984 height 519
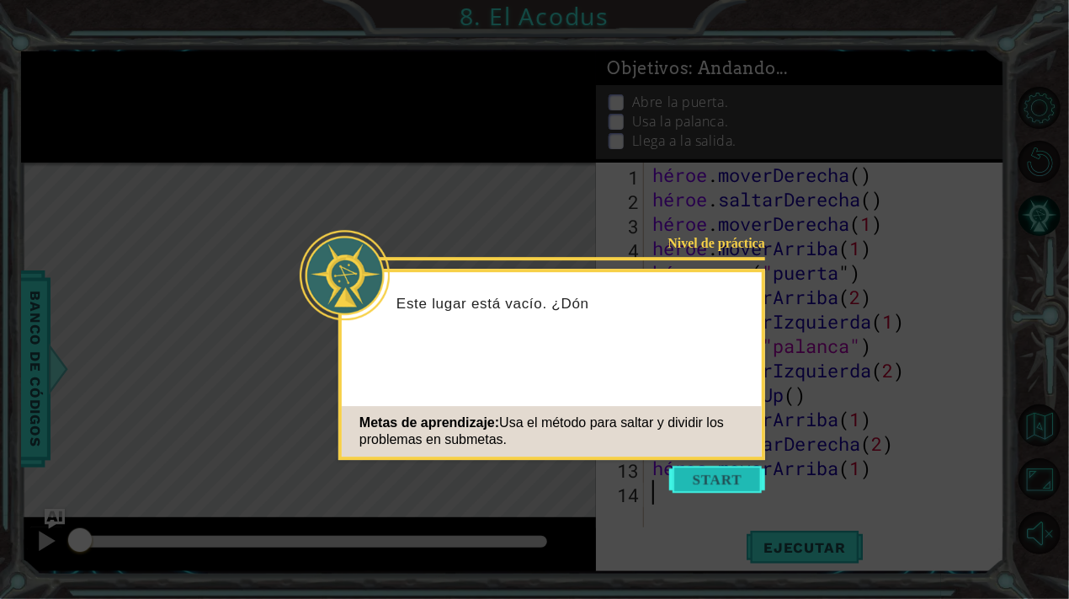
click at [736, 474] on button "Comenzar" at bounding box center [717, 479] width 96 height 27
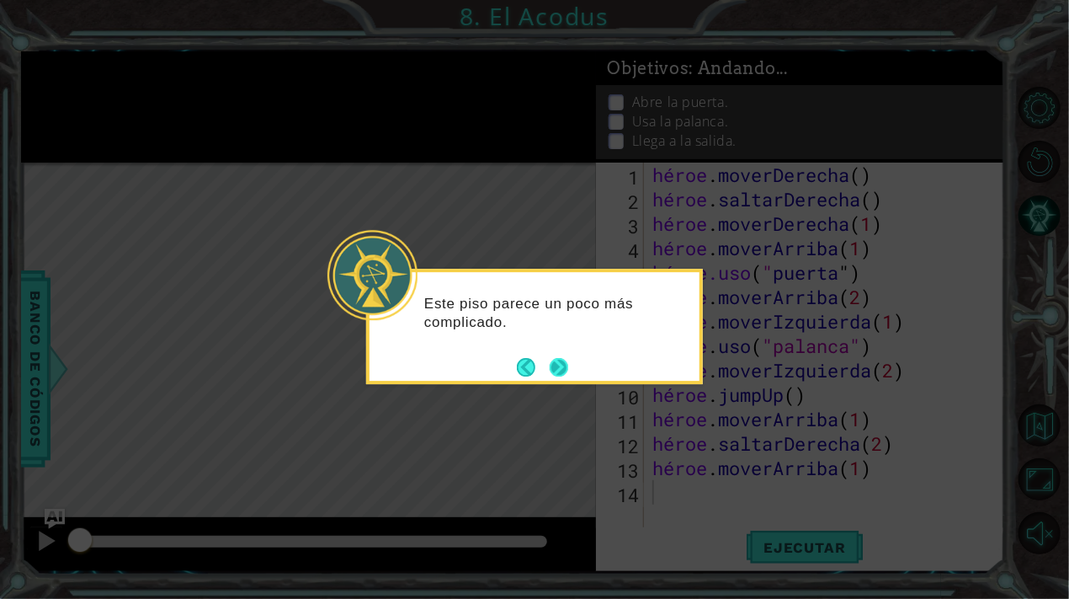
click at [566, 363] on button "Próximo" at bounding box center [559, 367] width 19 height 19
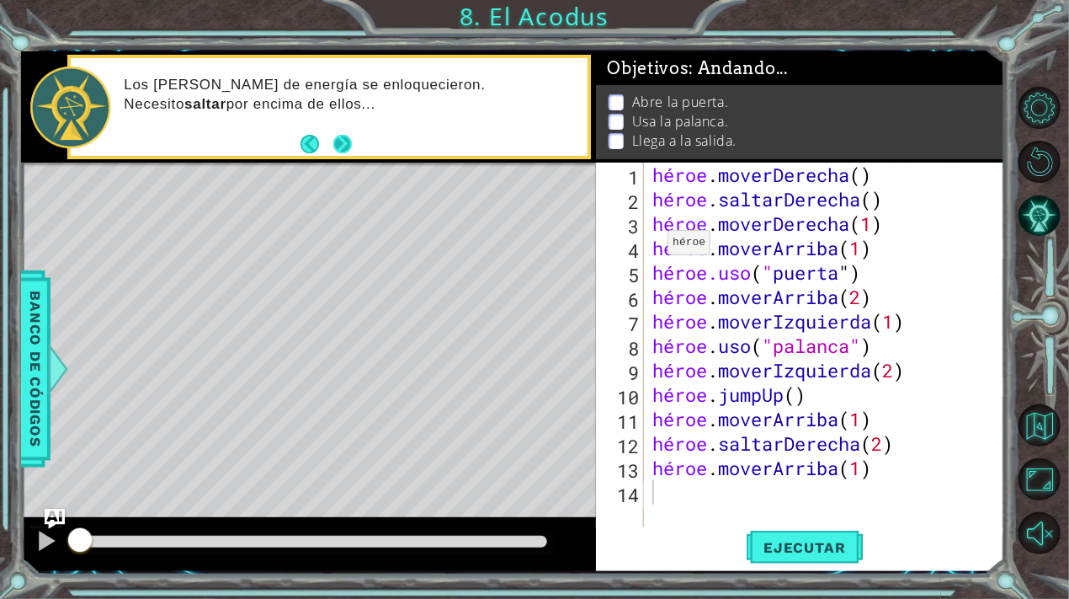
click at [338, 142] on button "Próximo" at bounding box center [342, 144] width 19 height 19
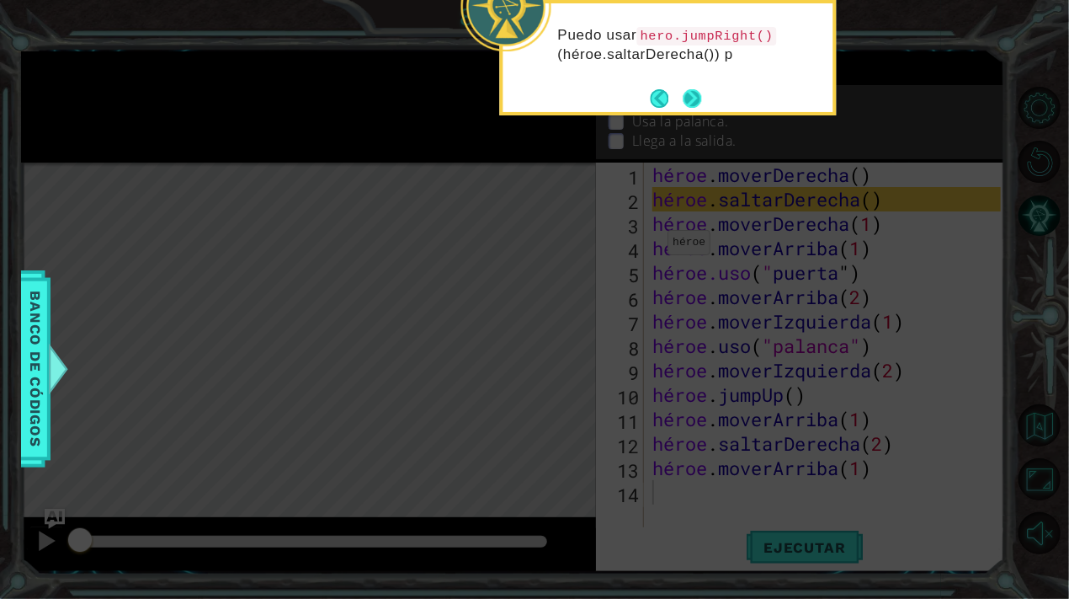
click at [700, 100] on button "Próximo" at bounding box center [693, 98] width 19 height 19
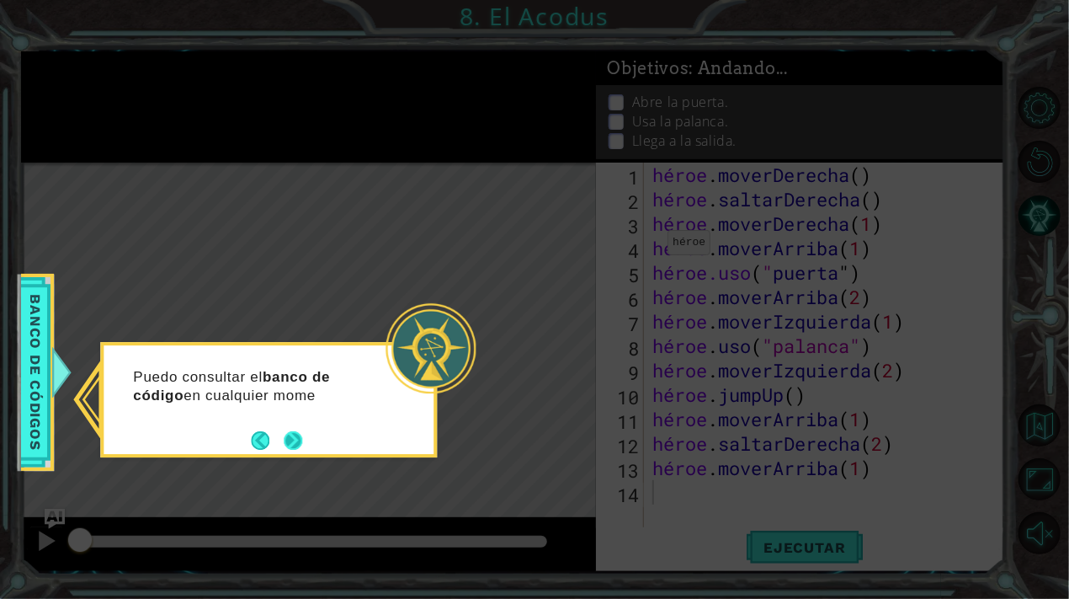
click at [293, 436] on button "Próximo" at bounding box center [293, 440] width 19 height 19
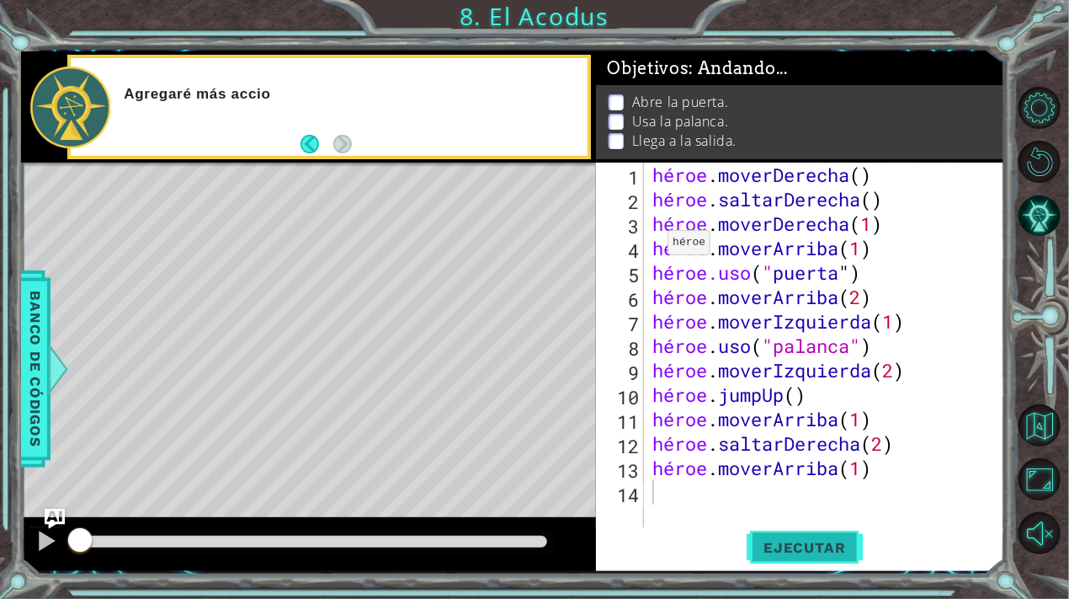
click at [817, 545] on font "Ejecutar" at bounding box center [805, 547] width 82 height 17
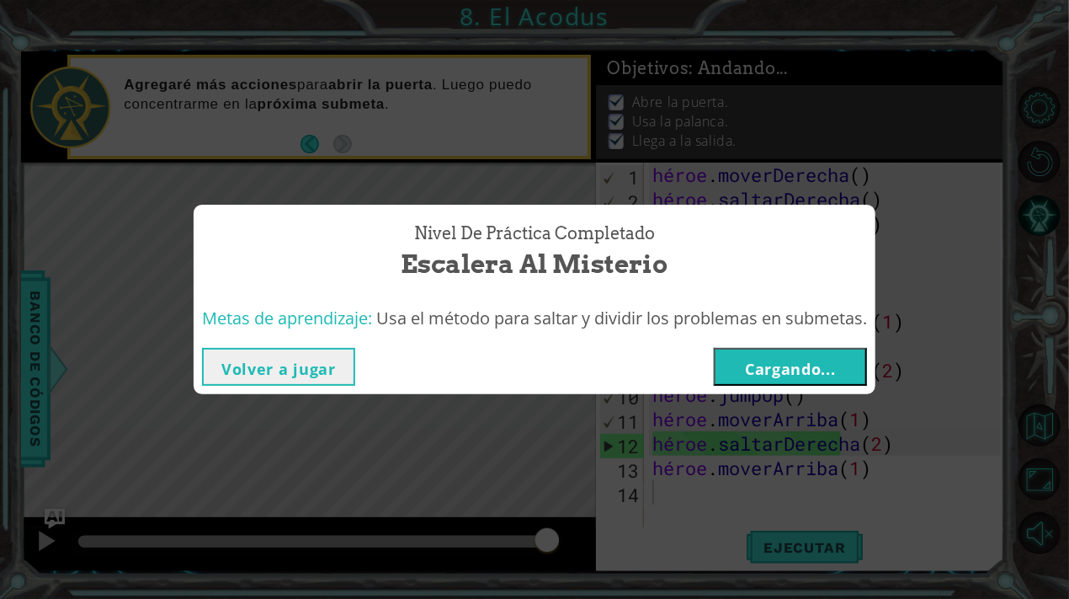
click at [801, 359] on font "Cargando..." at bounding box center [790, 369] width 91 height 20
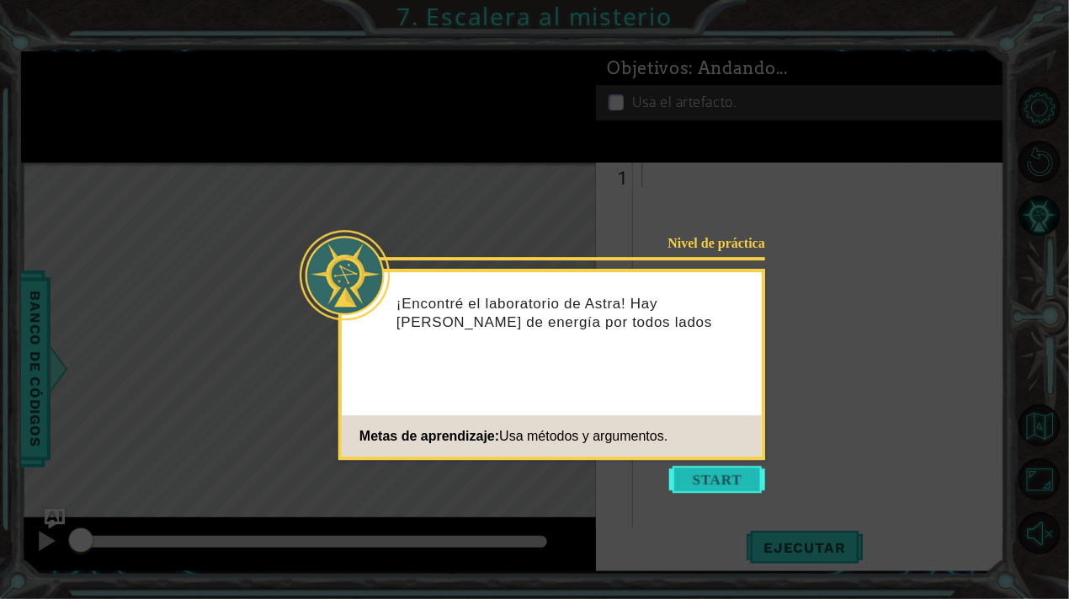
click at [698, 478] on button "Comenzar" at bounding box center [717, 479] width 96 height 27
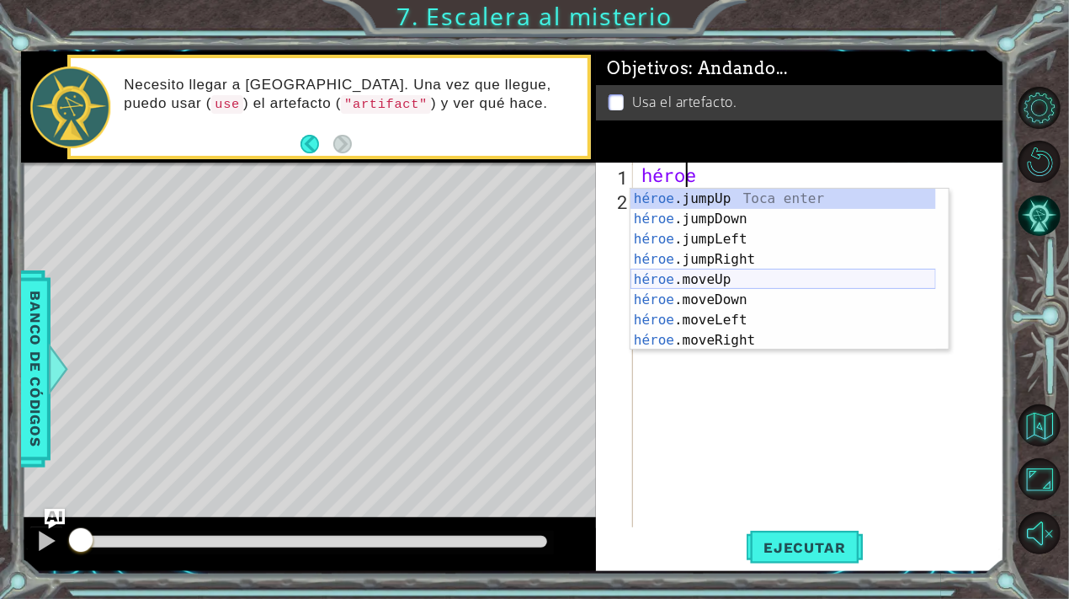
click at [761, 276] on div "héroe .jumpUp Toca enter héroe .jumpDown Toca Enter héroe .jumpLeft Toca Enter …" at bounding box center [784, 290] width 306 height 202
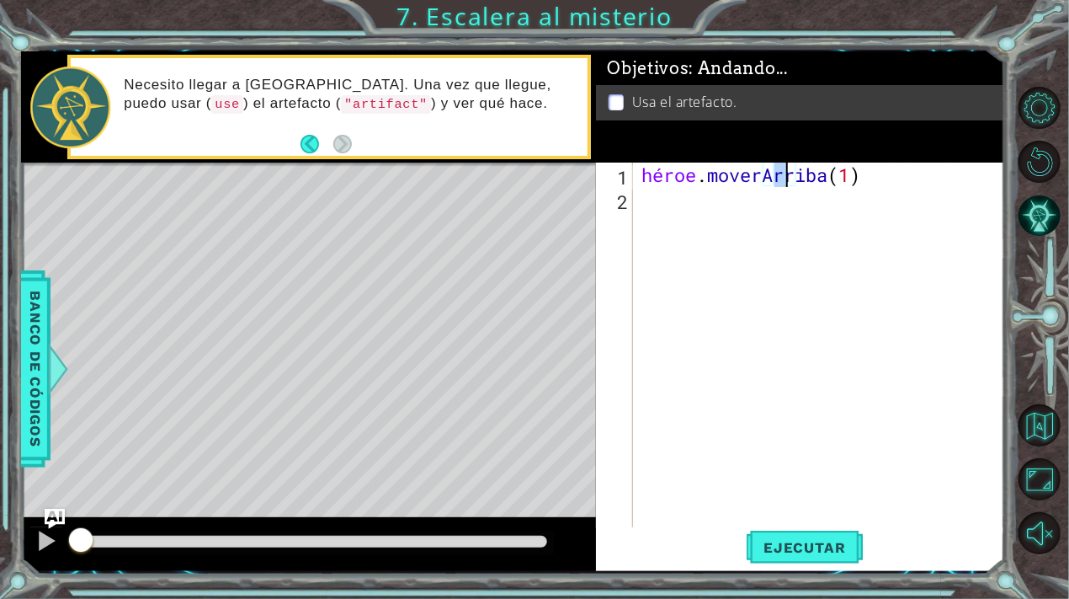
click at [915, 181] on div "héroe . moverArriba ( 1 )" at bounding box center [823, 369] width 371 height 415
type textarea "hero.moveUp(2)"
click at [656, 205] on div "héroe . [GEOGRAPHIC_DATA] ( 2 )" at bounding box center [823, 369] width 371 height 415
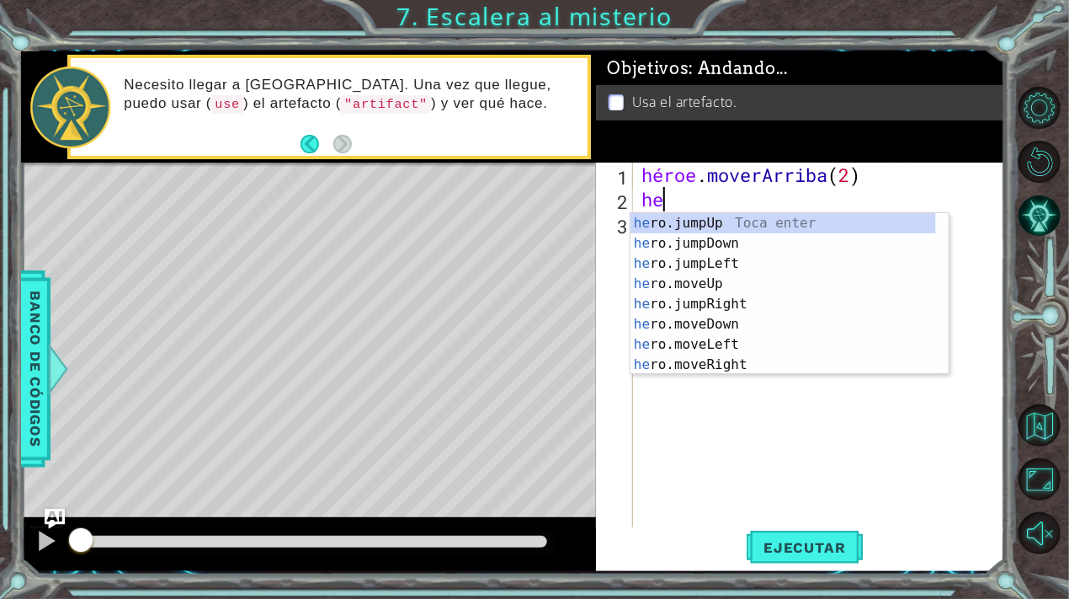
scroll to position [0, 0]
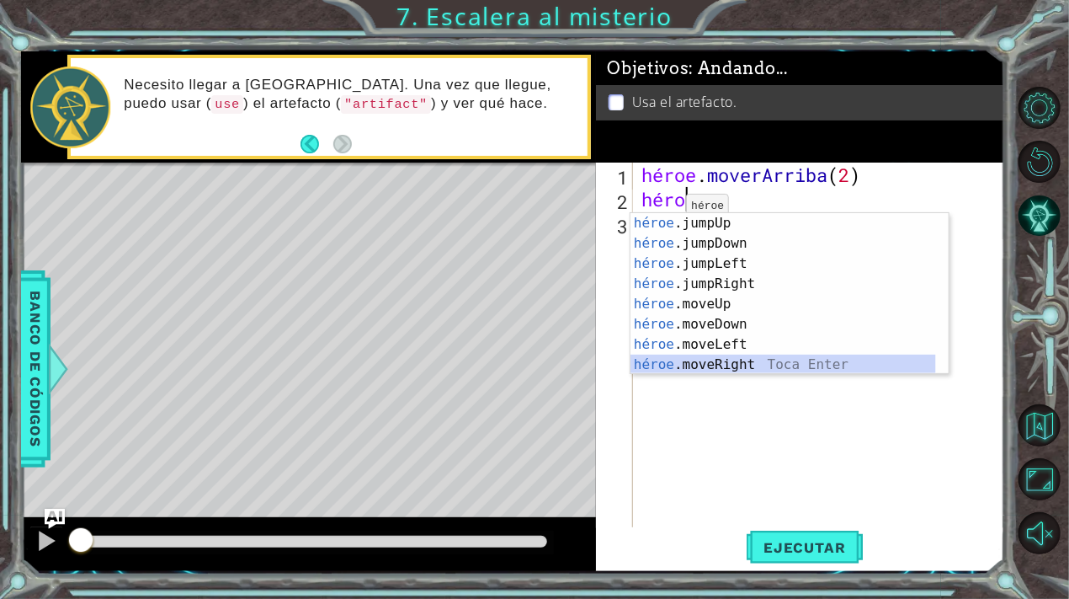
click at [756, 359] on div "héroe .jumpUp Toca enter héroe .jumpDown Toca Enter héroe .jumpLeft Toca Enter …" at bounding box center [784, 314] width 306 height 202
type textarea "hero.moveRight(1)"
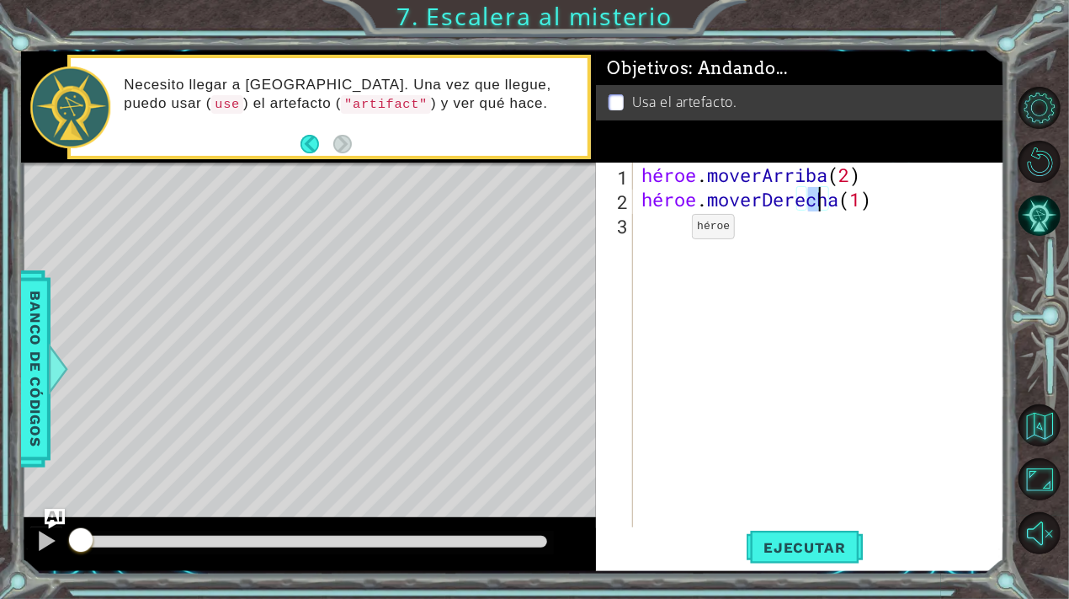
click at [667, 231] on div "héroe . moverArriba ( 2 ) héroe . moverDerecha ( 1 )" at bounding box center [823, 369] width 371 height 415
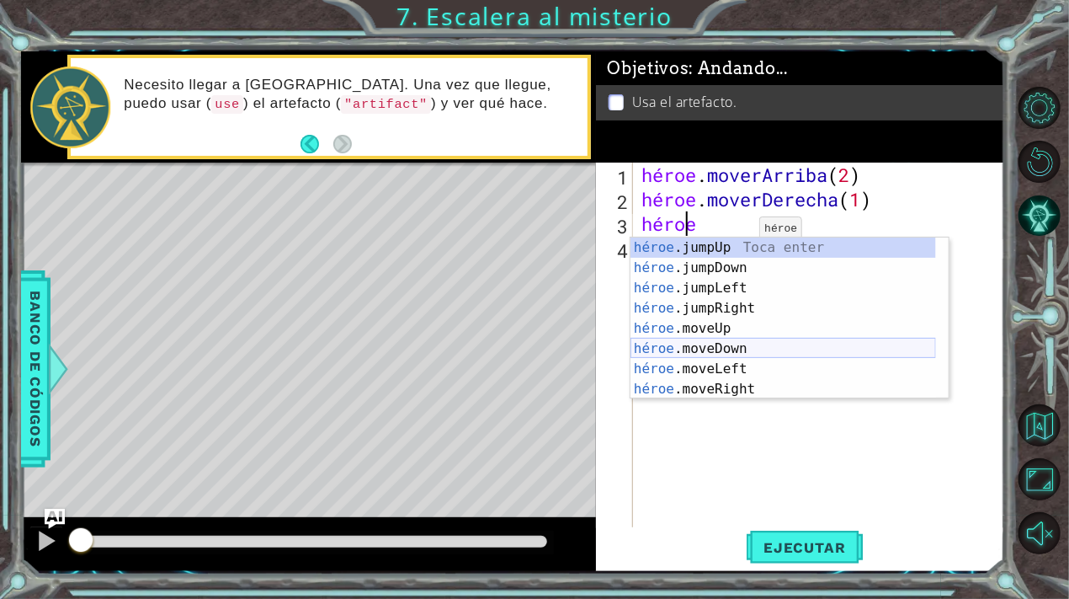
click at [708, 343] on div "héroe .jumpUp Toca enter héroe .jumpDown Toca Enter héroe .jumpLeft Toca Enter …" at bounding box center [784, 338] width 306 height 202
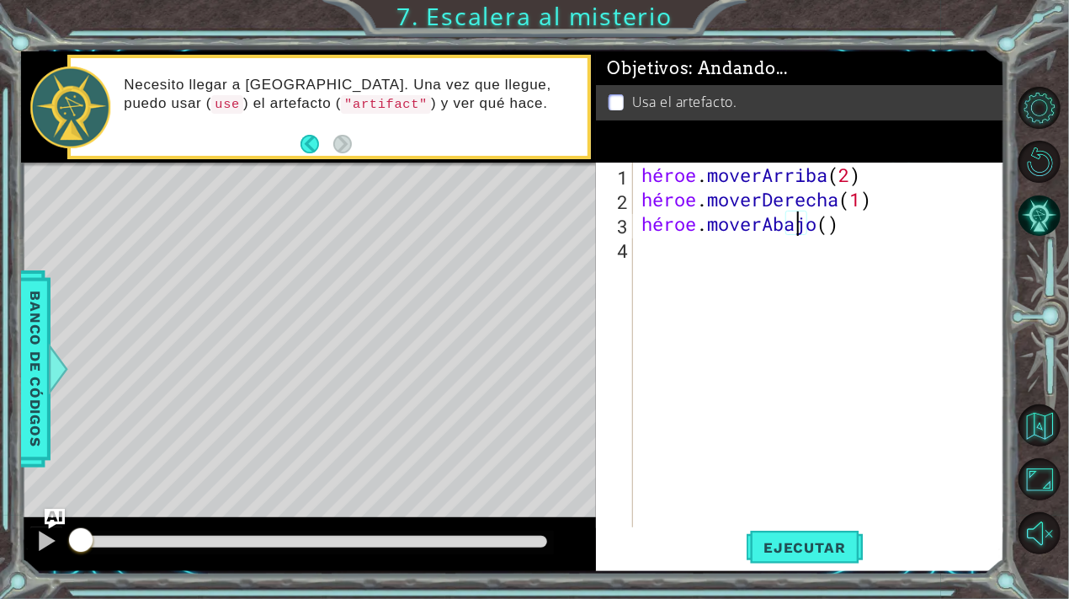
type textarea "hero.moveDown(2)"
click at [649, 240] on div "héroe . moverArriba ( 2 ) héroe . moverDerecha ( 1 ) héroe . moverAbajo ( 2 )" at bounding box center [823, 369] width 371 height 415
click at [805, 533] on button "Ejecutar" at bounding box center [804, 547] width 115 height 41
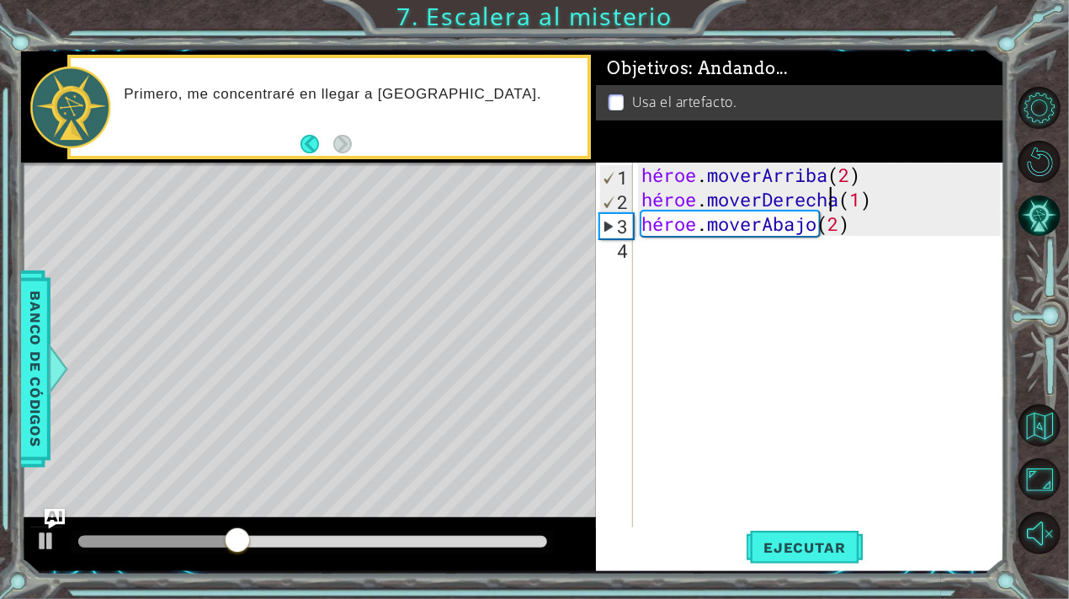
click at [844, 201] on div "héroe . moverArriba ( 2 ) héroe . moverDerecha ( 1 ) héroe . moverAbajo ( 2 )" at bounding box center [823, 369] width 371 height 415
click at [852, 201] on div "héroe . moverArriba ( 2 ) héroe . moverDerecha ( 1 ) héroe . moverAbajo ( 2 )" at bounding box center [823, 369] width 371 height 415
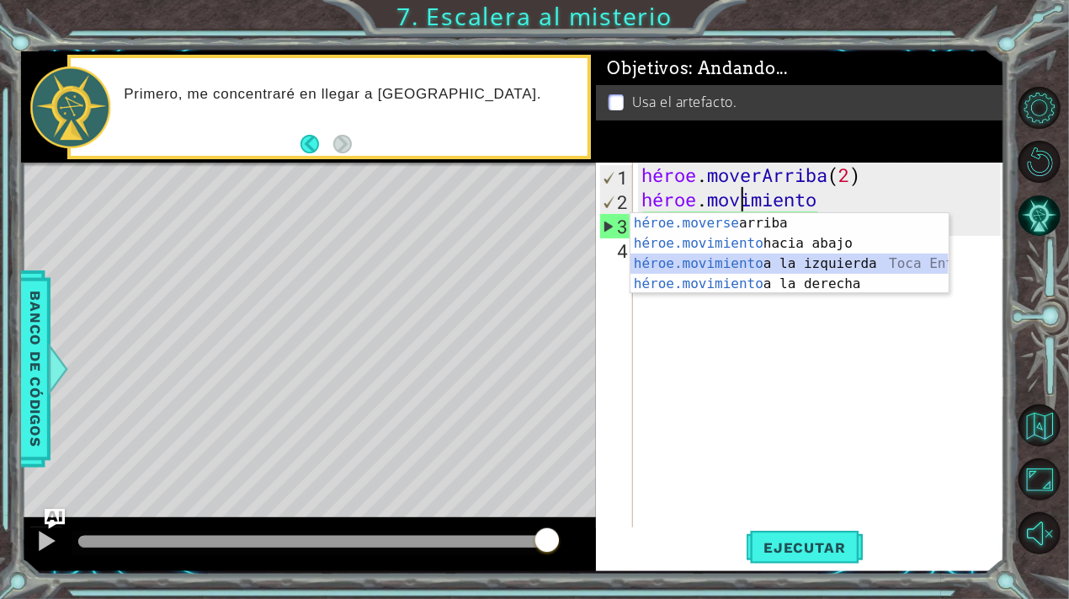
click at [882, 259] on div "héroe.moverse arriba [PERSON_NAME] enter héroe.movimiento hacia abajo [PERSON_N…" at bounding box center [790, 273] width 318 height 121
type textarea "hero.moveLeft(1)"
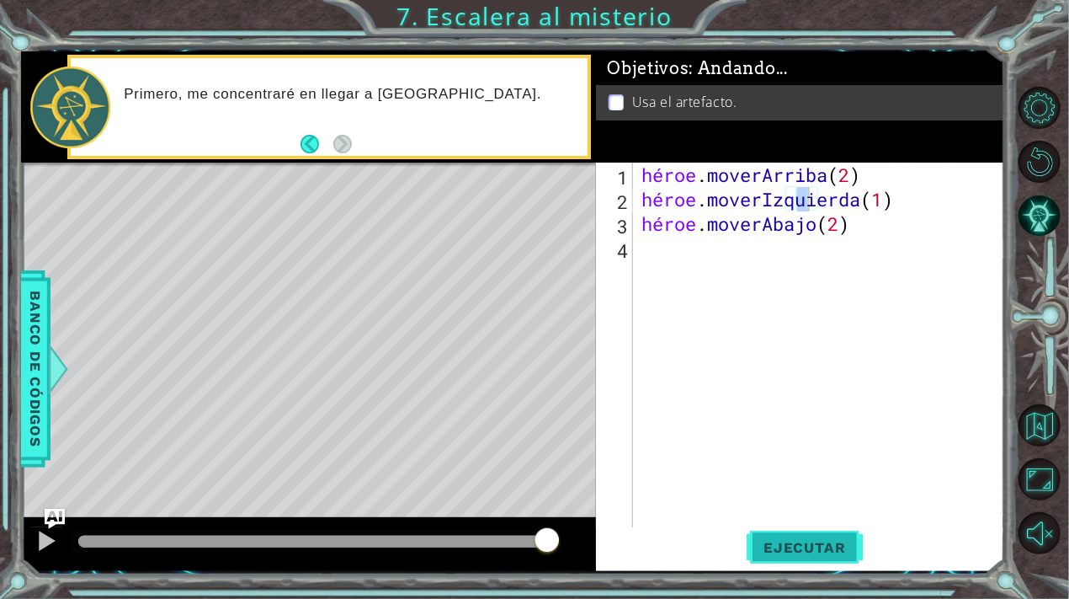
click at [828, 551] on font "Ejecutar" at bounding box center [805, 547] width 82 height 17
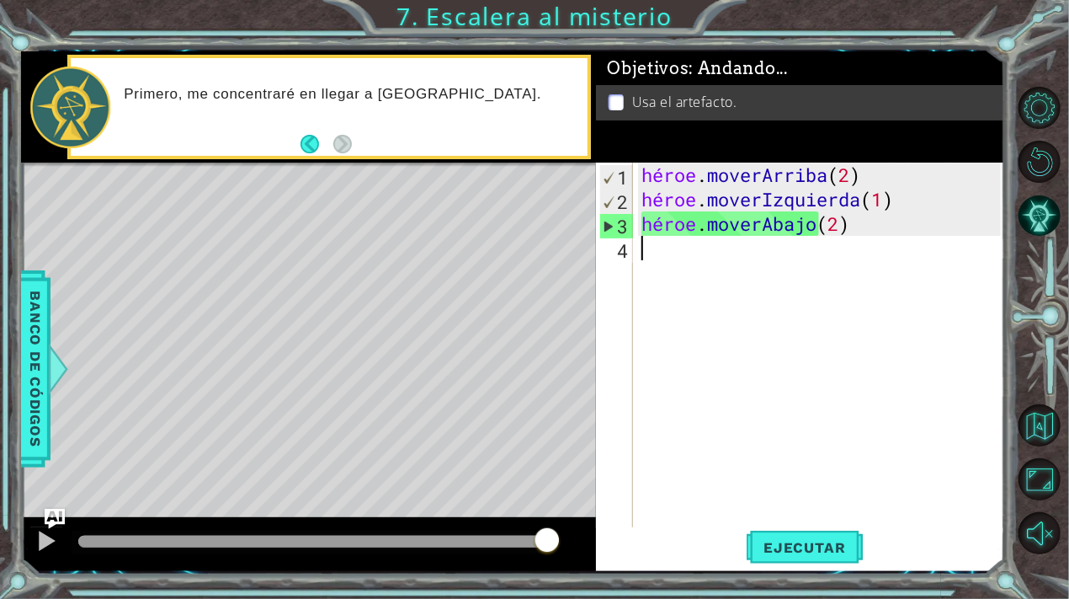
click at [680, 262] on div "héroe . moverArriba ( 2 ) héroe . moverIzquierda ( 1 ) héroe . moverAbajo ( 2 )" at bounding box center [823, 369] width 371 height 415
type textarea "h"
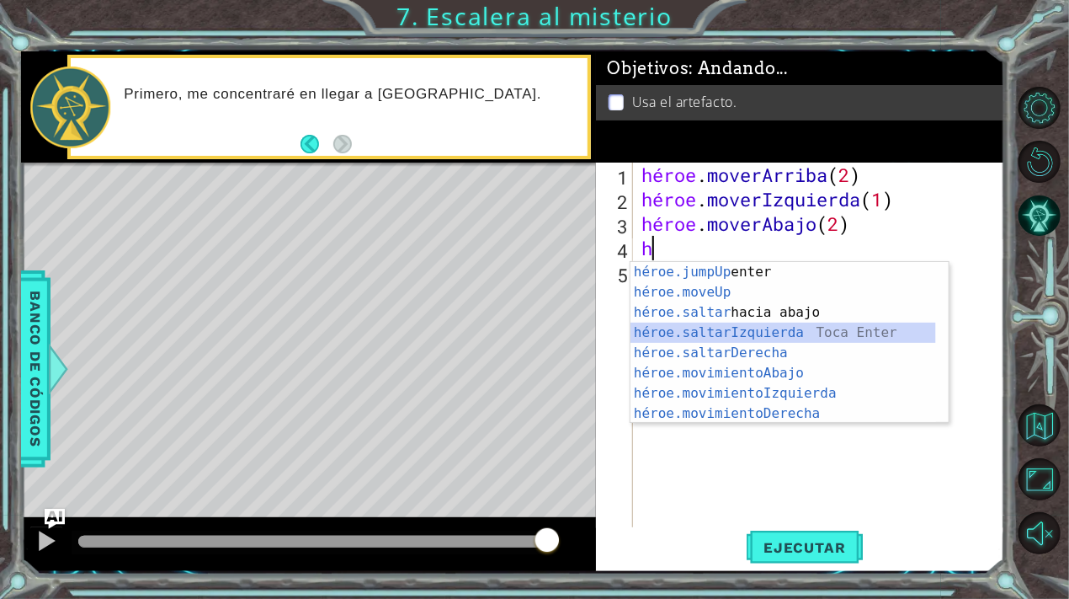
click at [731, 332] on div "héroe.jumpUp Toca enter héroe.moveUp ​ Toca Enter héroe.saltar hacia abajo [PER…" at bounding box center [784, 363] width 306 height 202
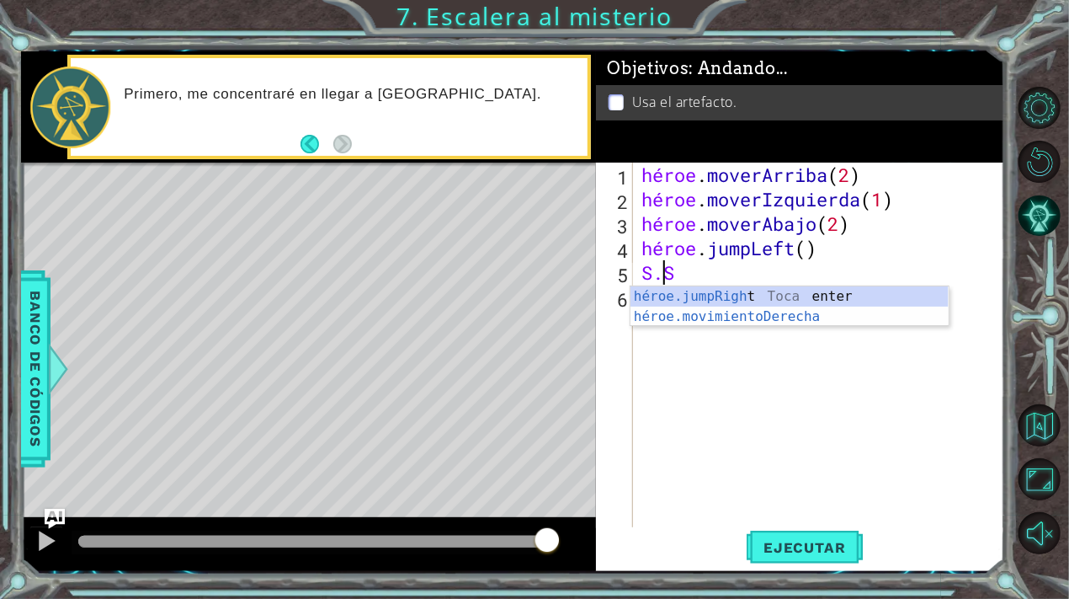
type textarea "h"
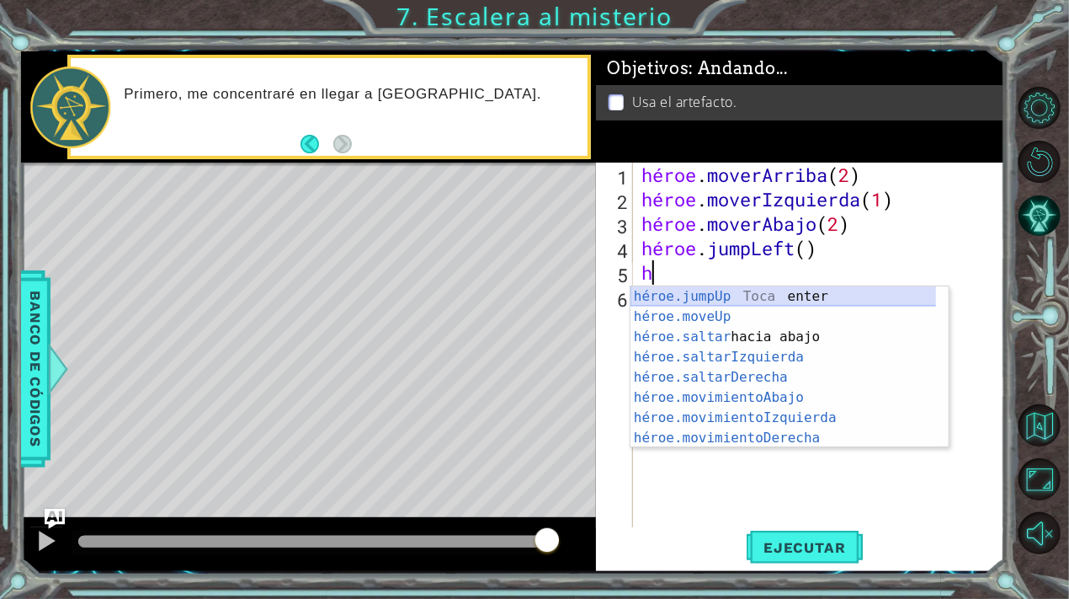
click at [692, 304] on div "héroe.jumpUp Toca enter héroe.moveUp ​ Toca Enter héroe.saltar hacia abajo [PER…" at bounding box center [790, 387] width 318 height 202
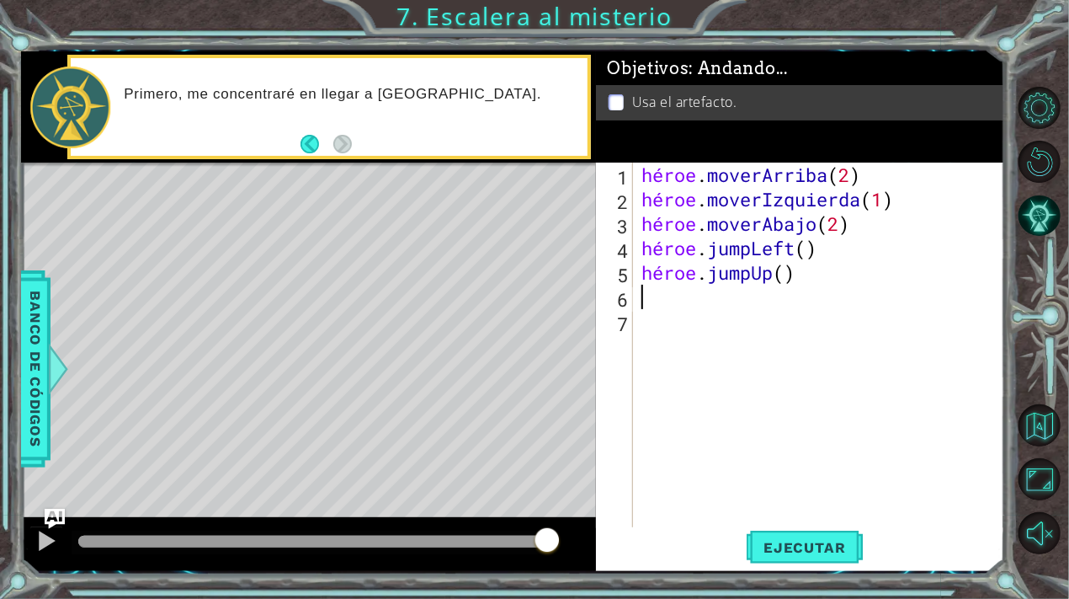
click at [855, 272] on div "héroe . moverArriba ( 2 ) héroe . moverIzquierda ( 1 ) héroe . moverAbajo ( 2 )…" at bounding box center [823, 369] width 371 height 415
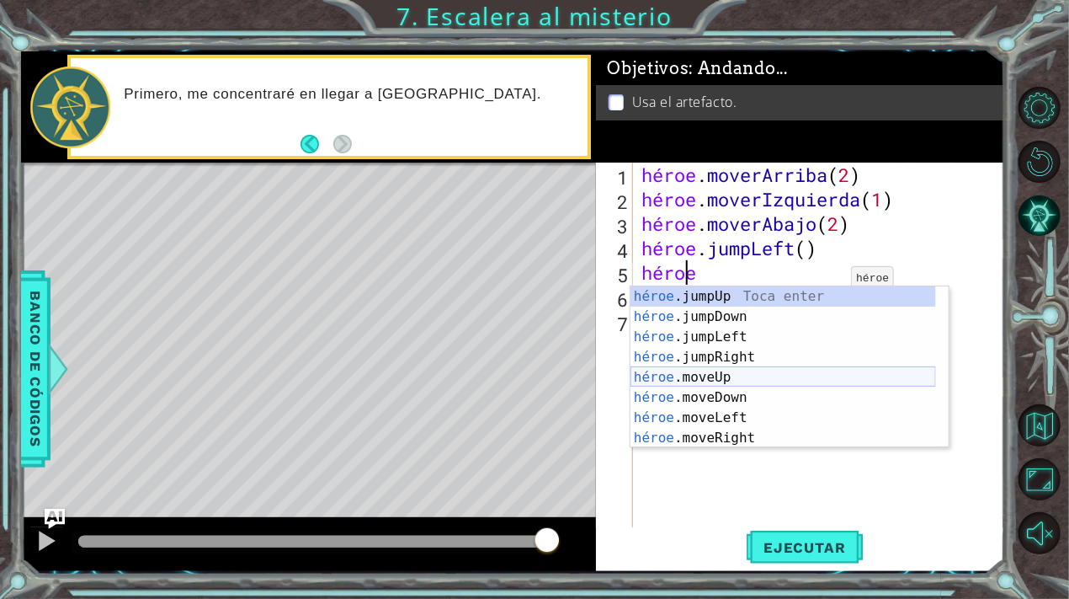
click at [726, 376] on div "héroe .jumpUp Toca enter héroe .jumpDown Toca Enter héroe .jumpLeft Toca Enter …" at bounding box center [784, 387] width 306 height 202
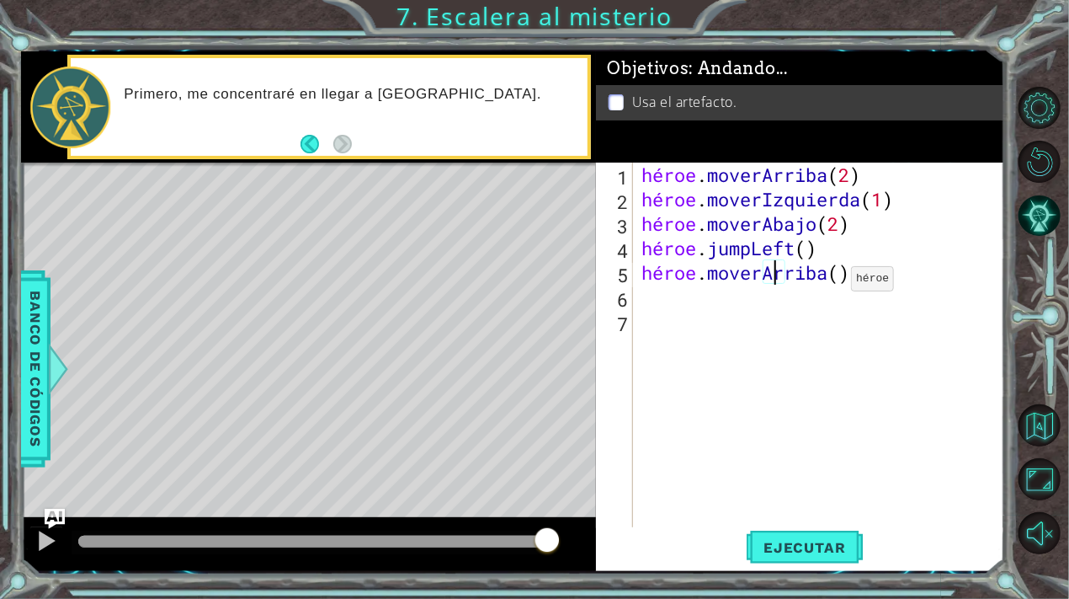
type textarea "hero.moveUp(2)"
click at [652, 301] on div "héroe . moverArriba ( 2 ) héroe . moverIzquierda ( 1 ) héroe . moverAbajo ( 2 )…" at bounding box center [823, 369] width 371 height 415
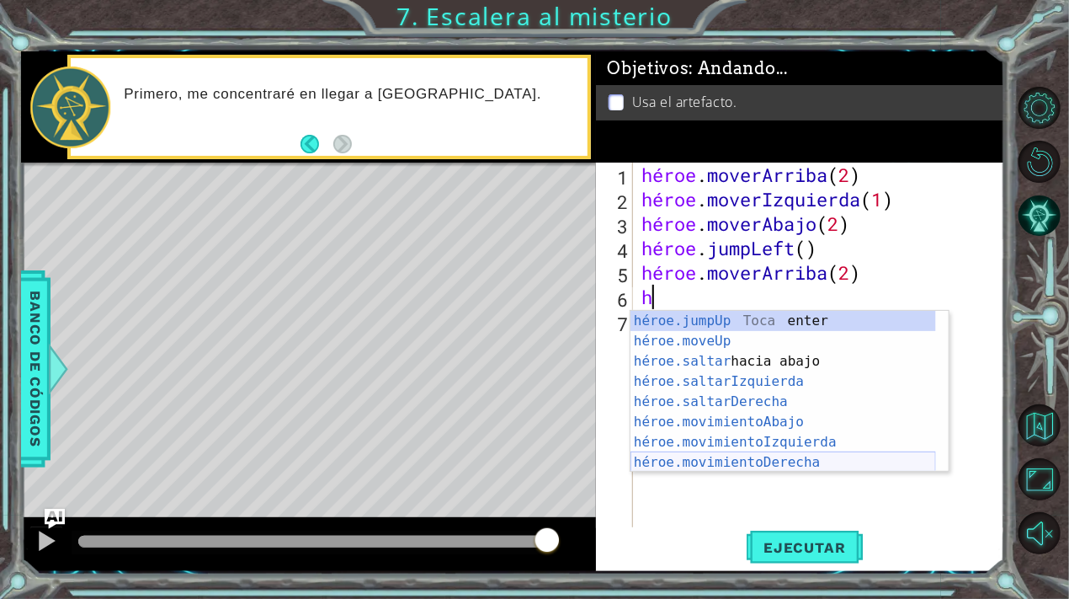
click at [768, 457] on div "héroe.jumpUp Toca enter héroe.moveUp ​ Toca Enter héroe.saltar hacia abajo [PER…" at bounding box center [784, 412] width 306 height 202
type textarea "hero.moveRight(1)"
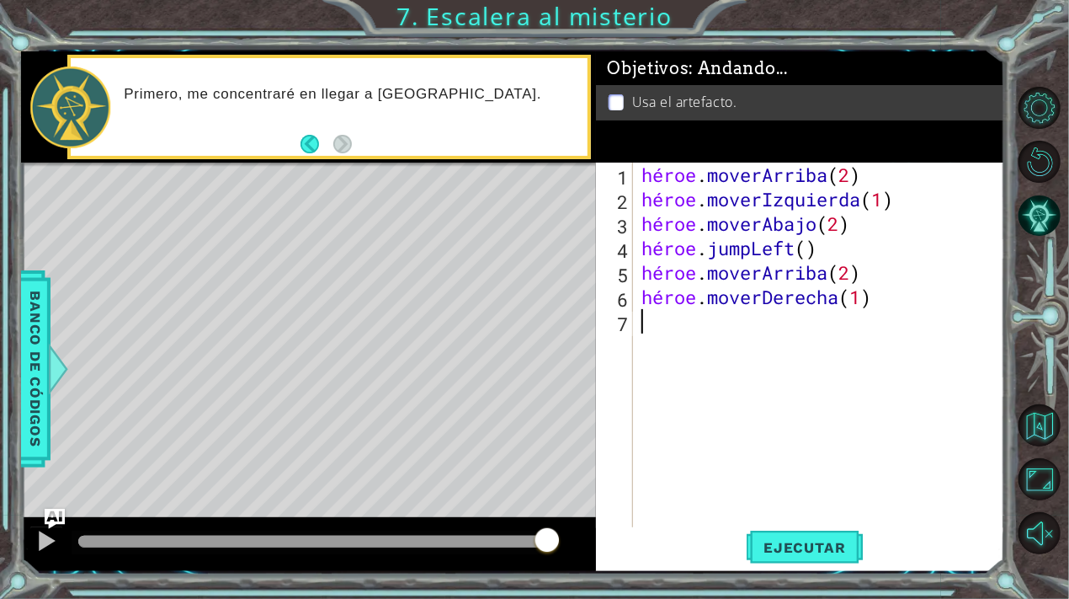
click at [666, 326] on div "héroe . moverArriba ( 2 ) héroe . moverIzquierda ( 1 ) héroe . moverAbajo ( 2 )…" at bounding box center [823, 369] width 371 height 415
click at [309, 135] on button "Atrás" at bounding box center [317, 144] width 33 height 19
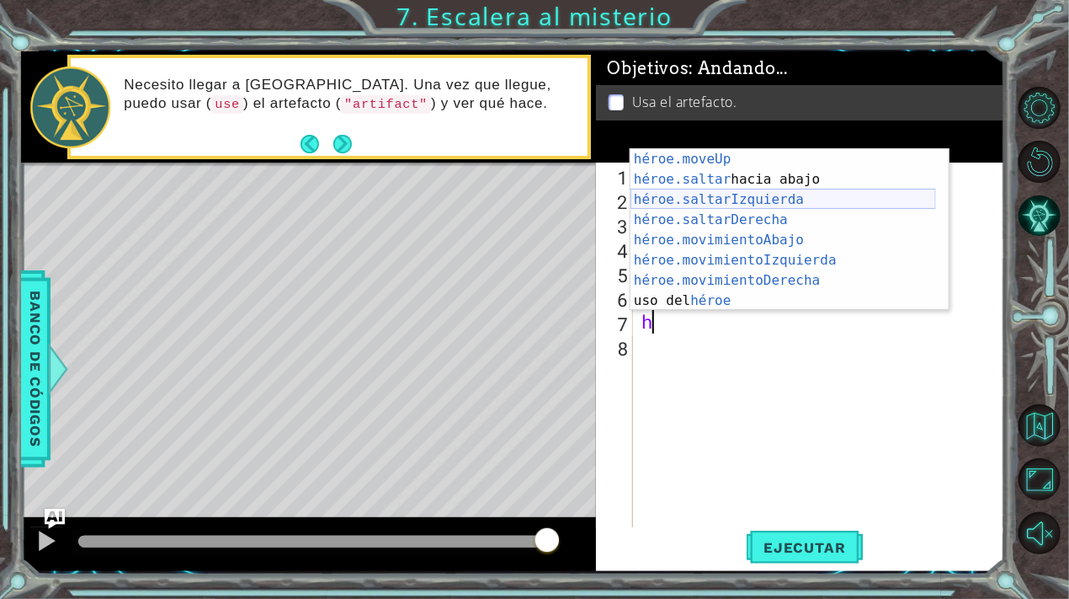
scroll to position [20, 0]
click at [711, 296] on div "héroe.moveUp ​ Toca Enter héroe.saltar hacia abajo [PERSON_NAME] Enter héroe.sa…" at bounding box center [784, 250] width 306 height 202
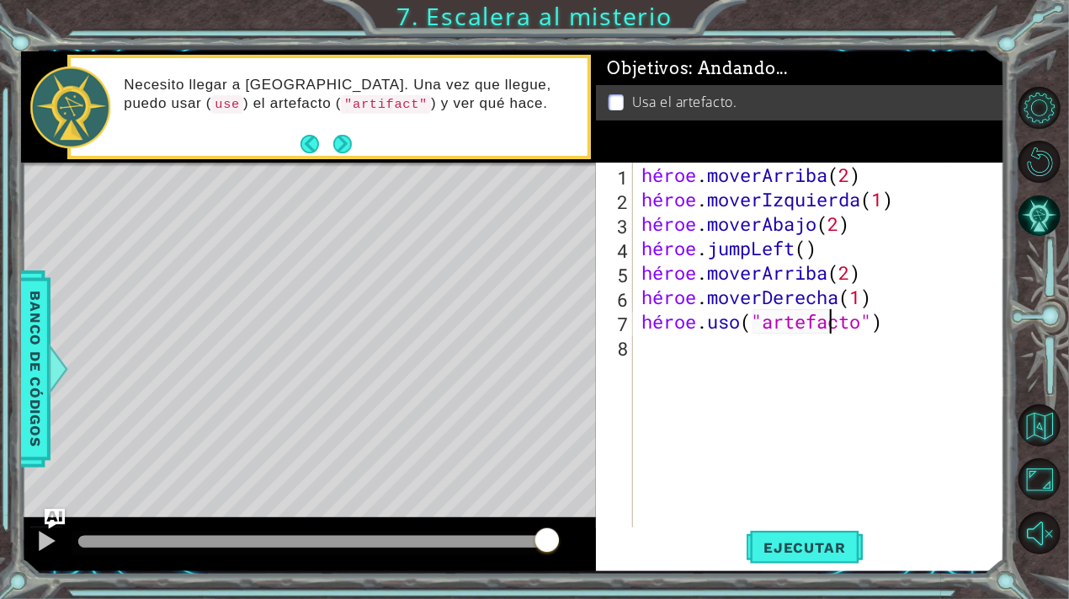
scroll to position [0, 8]
type textarea "hero.use("artifact")"
click at [798, 553] on font "Ejecutar" at bounding box center [805, 547] width 82 height 17
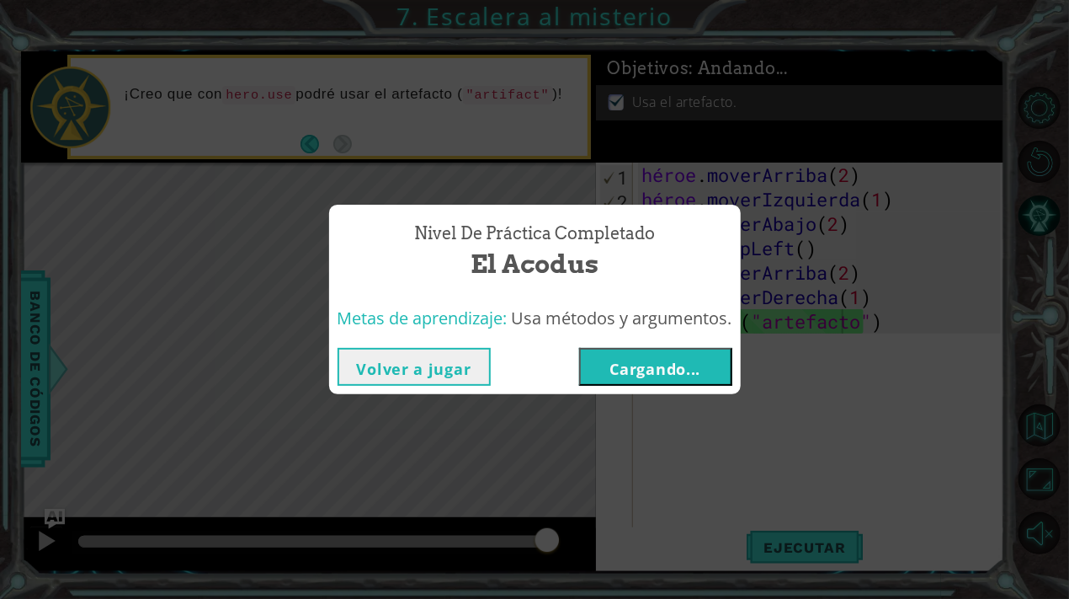
click at [659, 363] on font "Cargando..." at bounding box center [655, 369] width 91 height 20
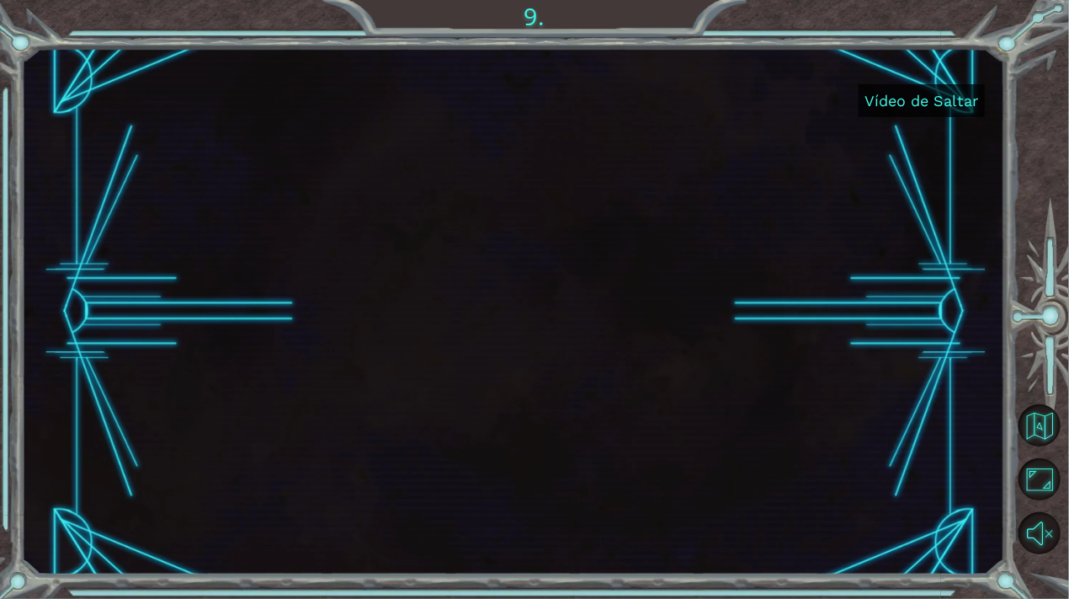
click at [928, 100] on font "Vídeo de Saltar" at bounding box center [922, 101] width 114 height 18
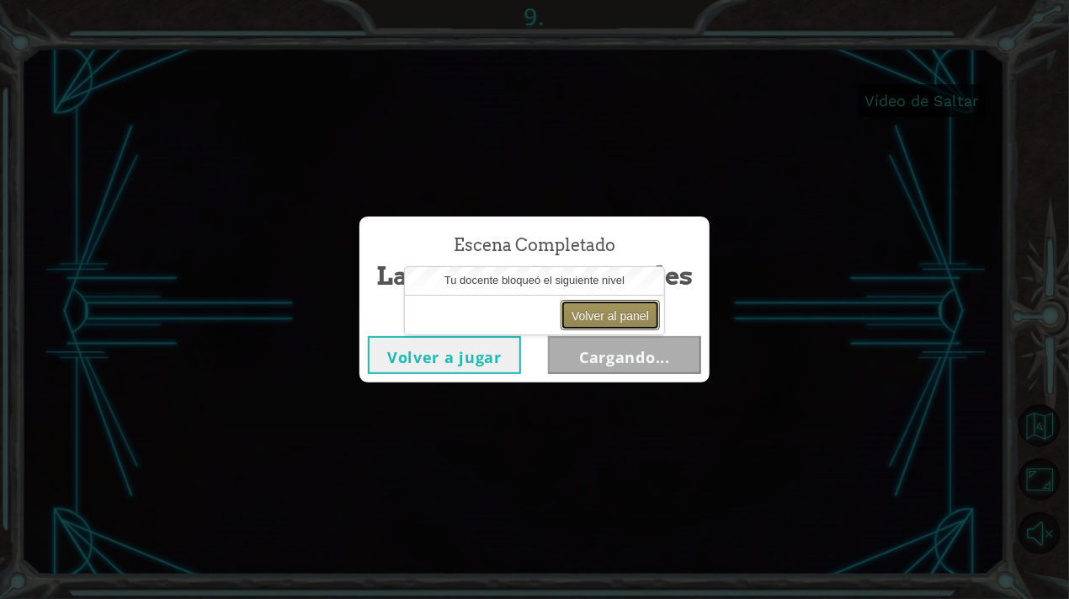
click at [598, 309] on font "Volver al panel" at bounding box center [610, 315] width 77 height 13
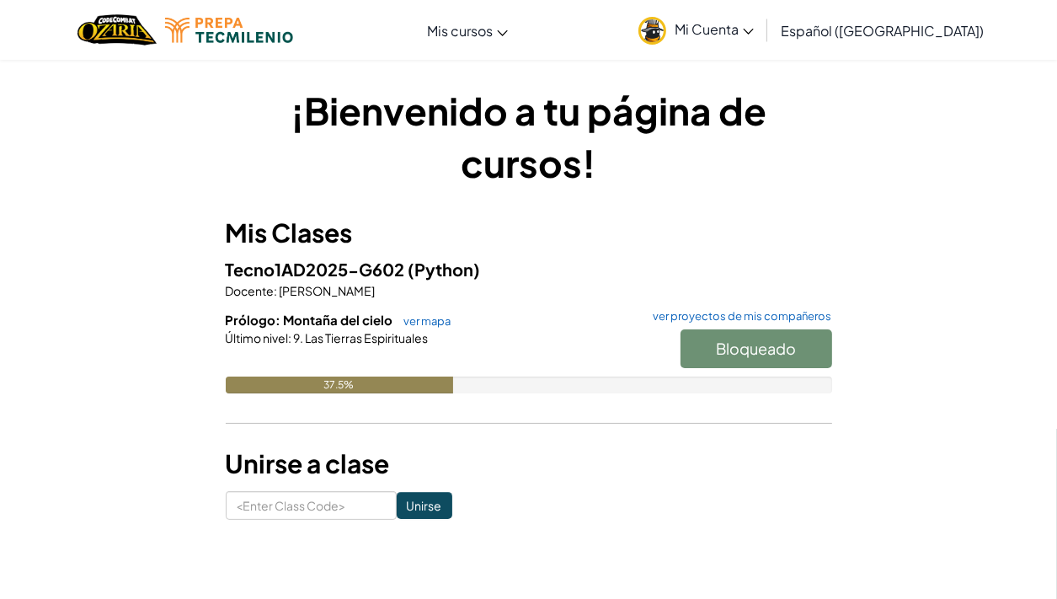
click at [764, 347] on div "Bloqueado" at bounding box center [747, 352] width 168 height 47
click at [761, 347] on div "Bloqueado" at bounding box center [747, 352] width 168 height 47
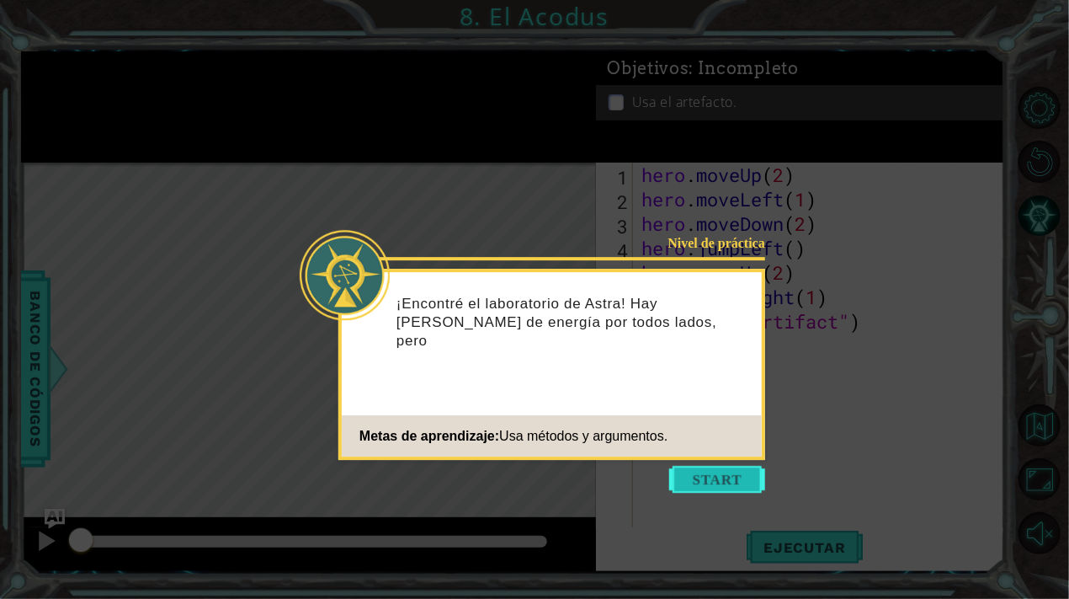
click at [693, 478] on button "Start" at bounding box center [717, 479] width 96 height 27
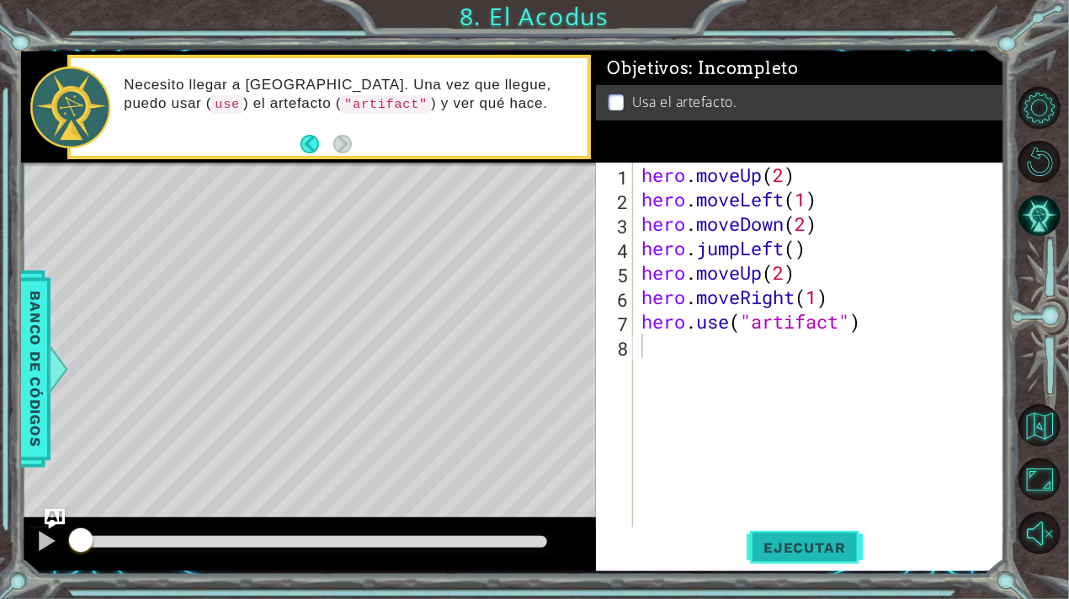
click at [814, 534] on button "Ejecutar" at bounding box center [804, 547] width 115 height 41
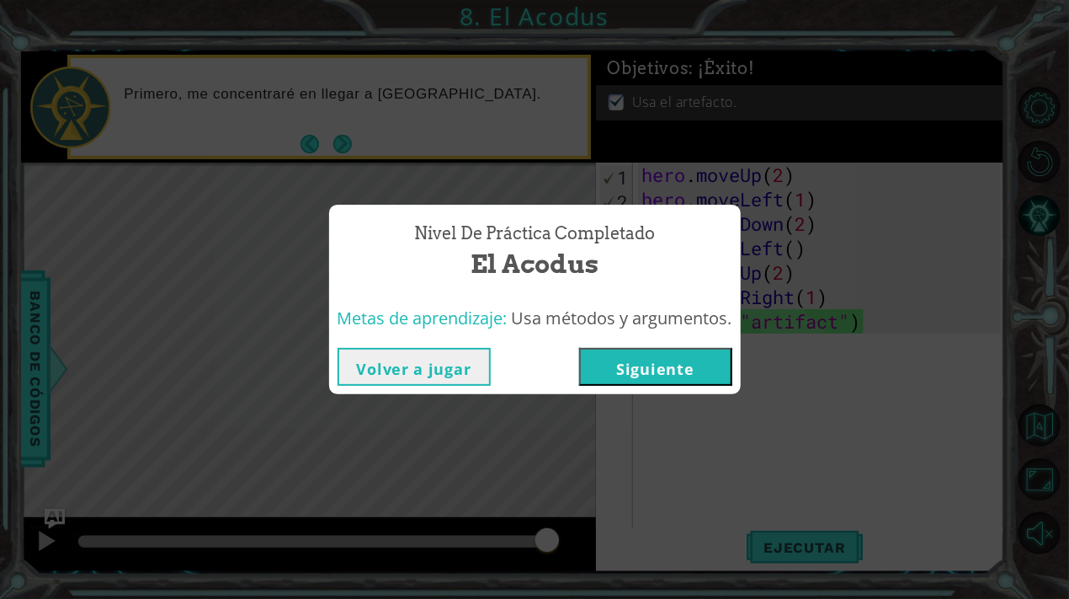
click at [684, 373] on button "Siguiente" at bounding box center [655, 367] width 153 height 38
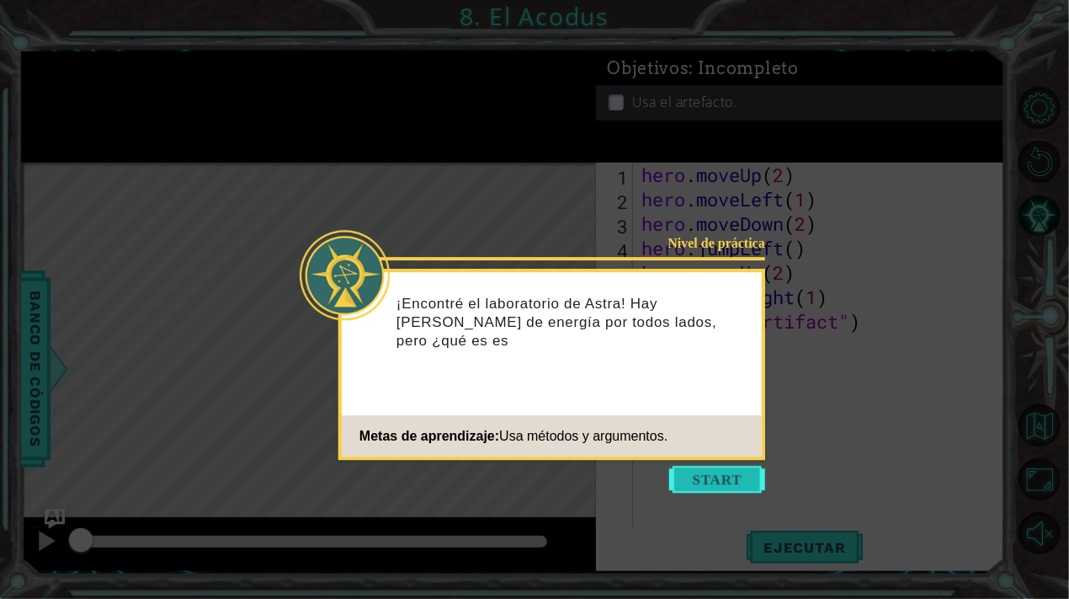
click at [723, 477] on button "Start" at bounding box center [717, 479] width 96 height 27
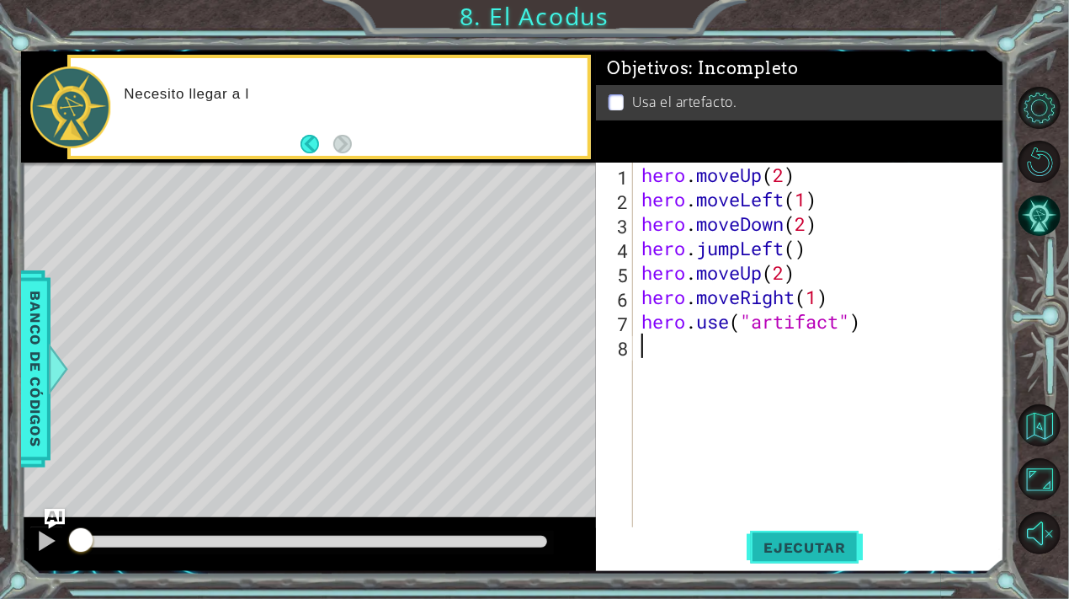
click at [815, 549] on span "Ejecutar" at bounding box center [804, 547] width 115 height 17
